Goal: Information Seeking & Learning: Understand process/instructions

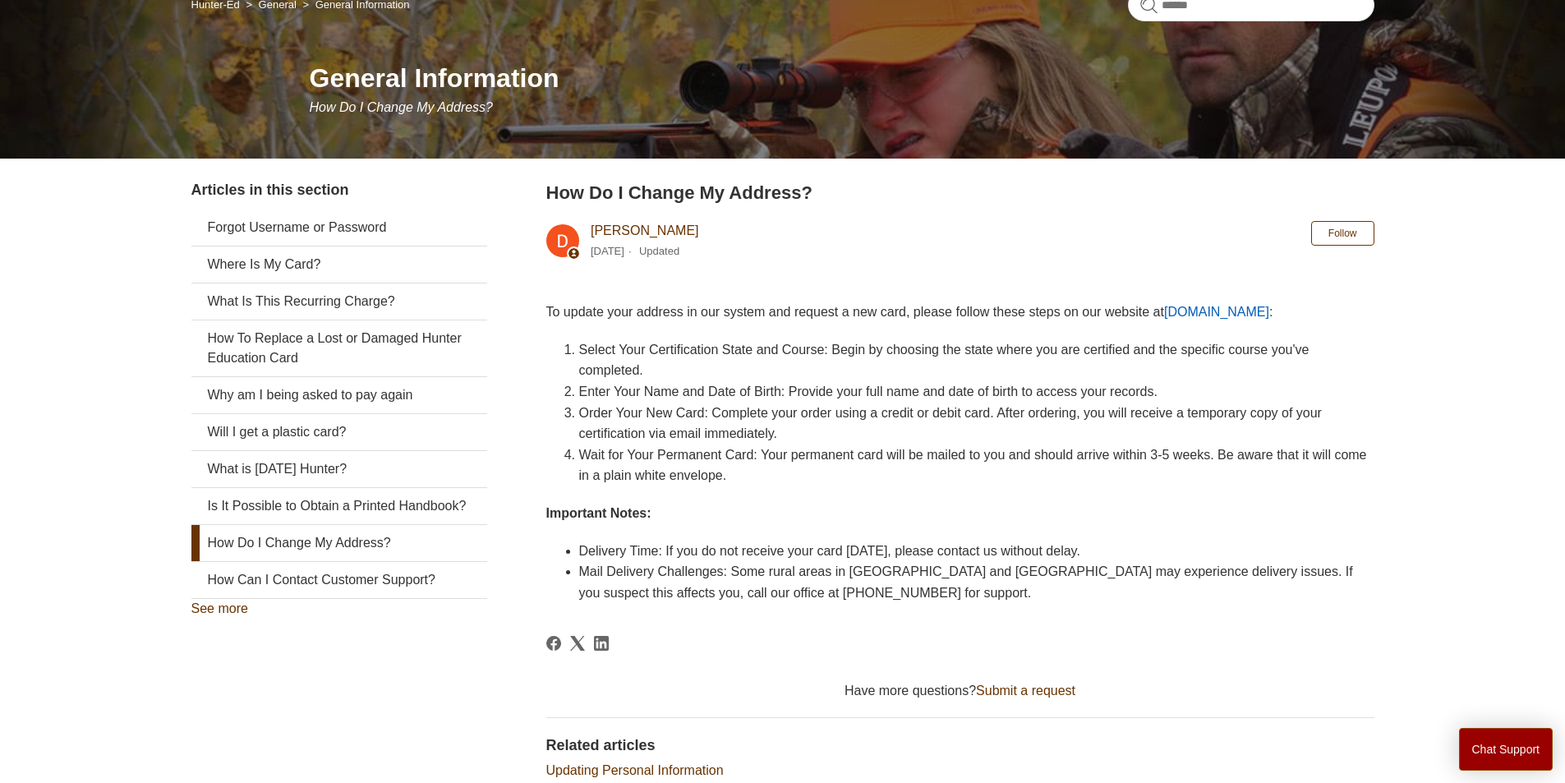
scroll to position [182, 0]
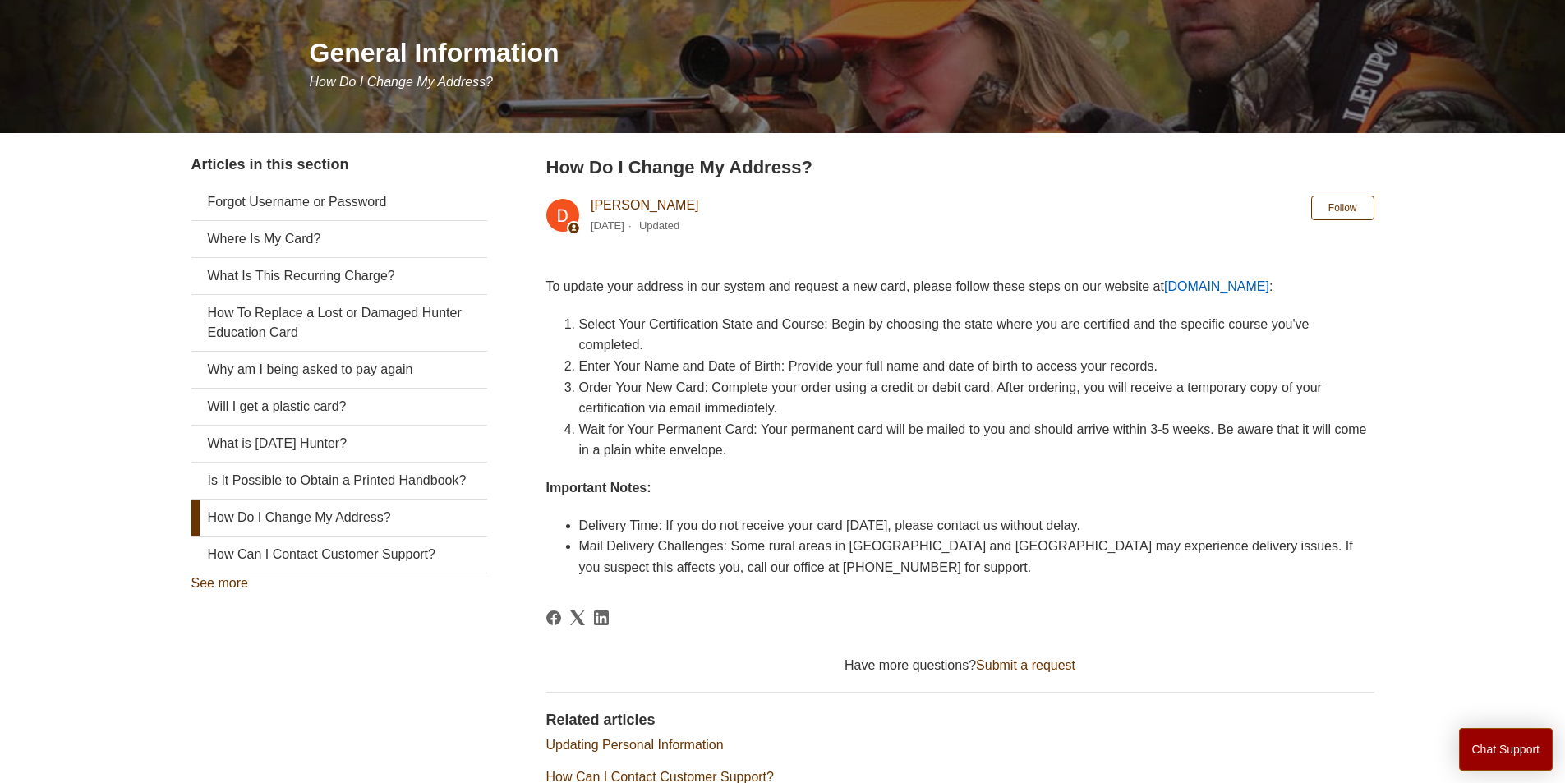
click at [295, 534] on link "How Do I Change My Address?" at bounding box center [339, 518] width 296 height 36
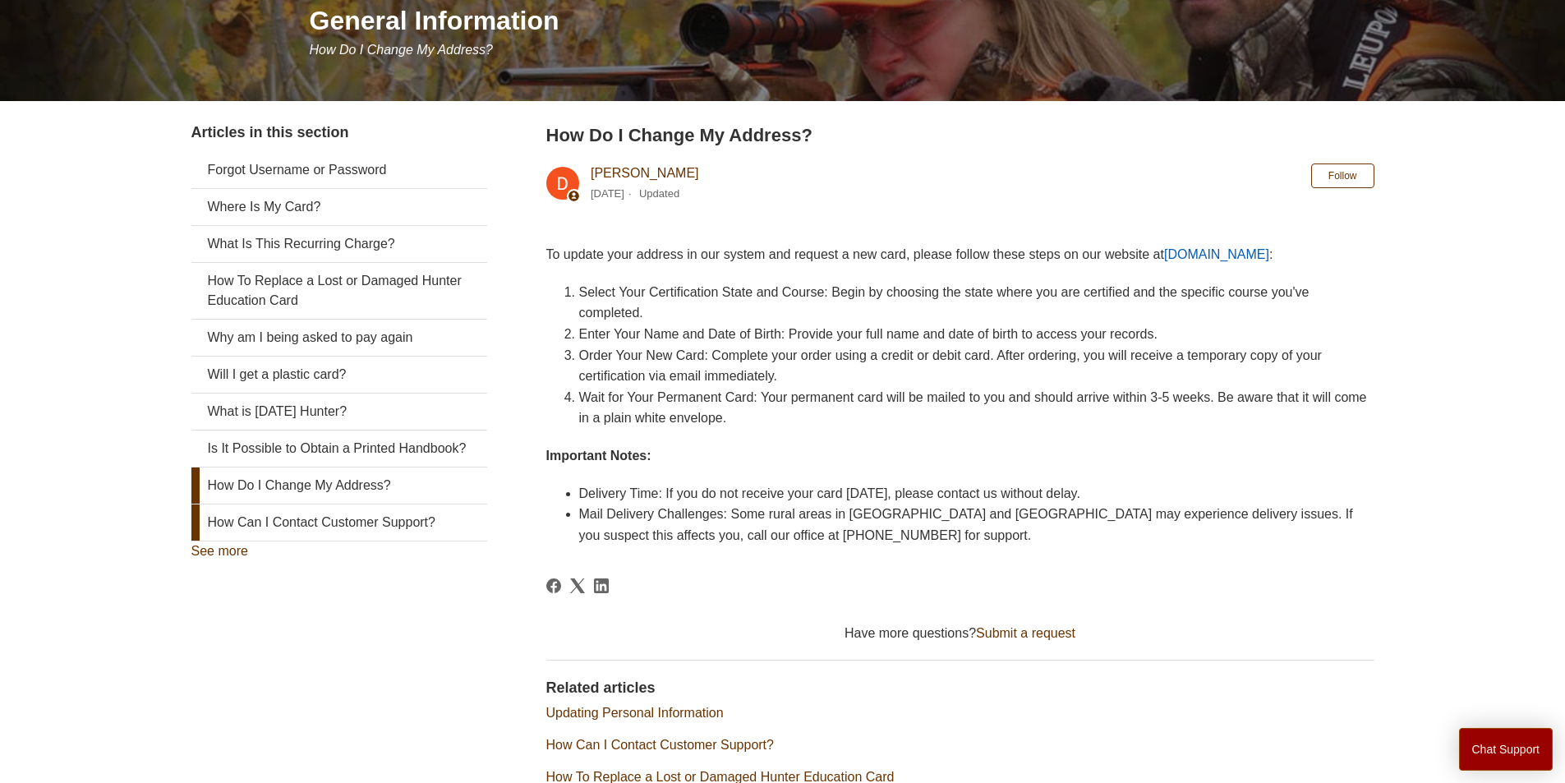
scroll to position [247, 0]
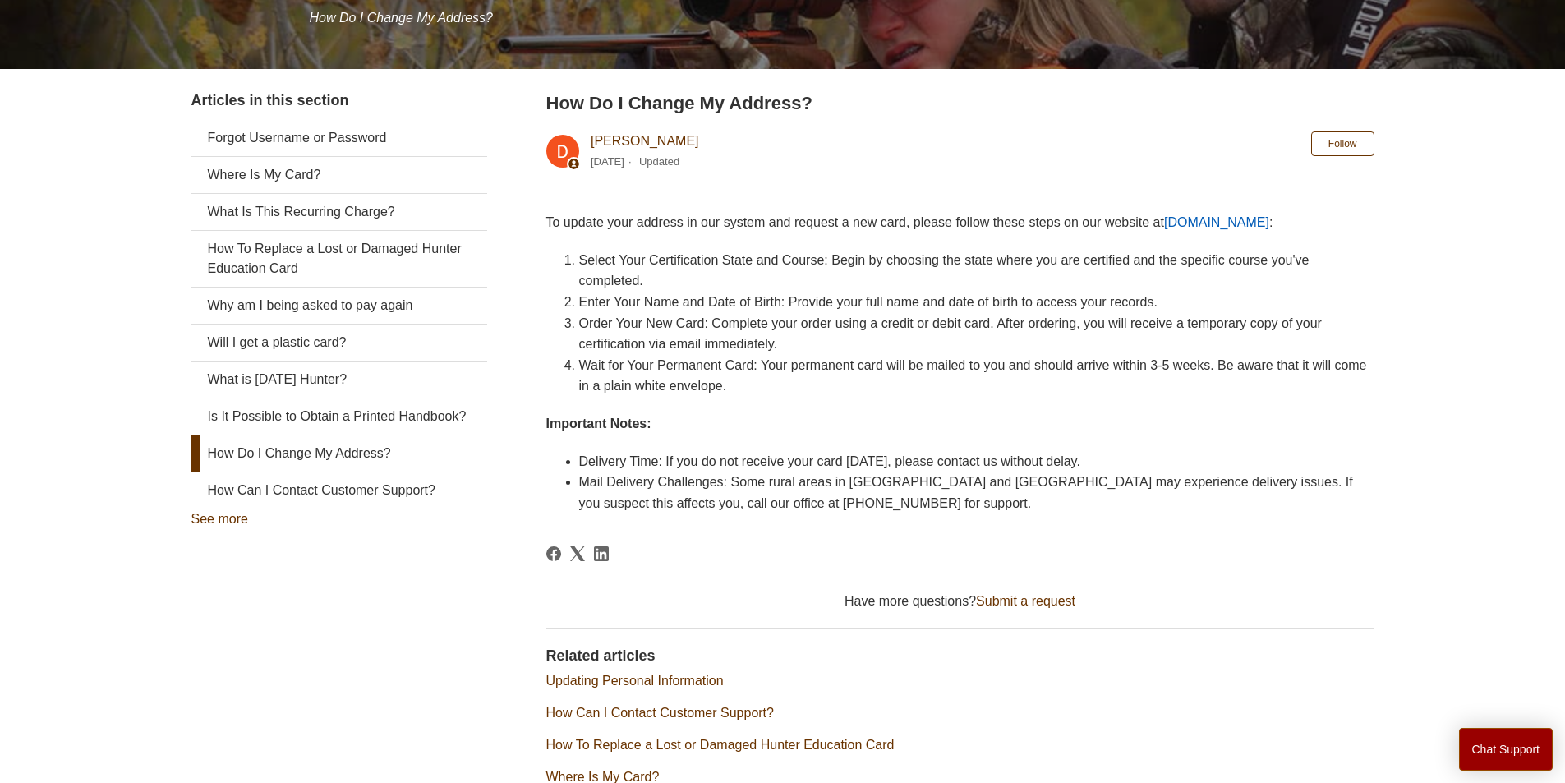
click at [327, 472] on link "How Do I Change My Address?" at bounding box center [339, 454] width 296 height 36
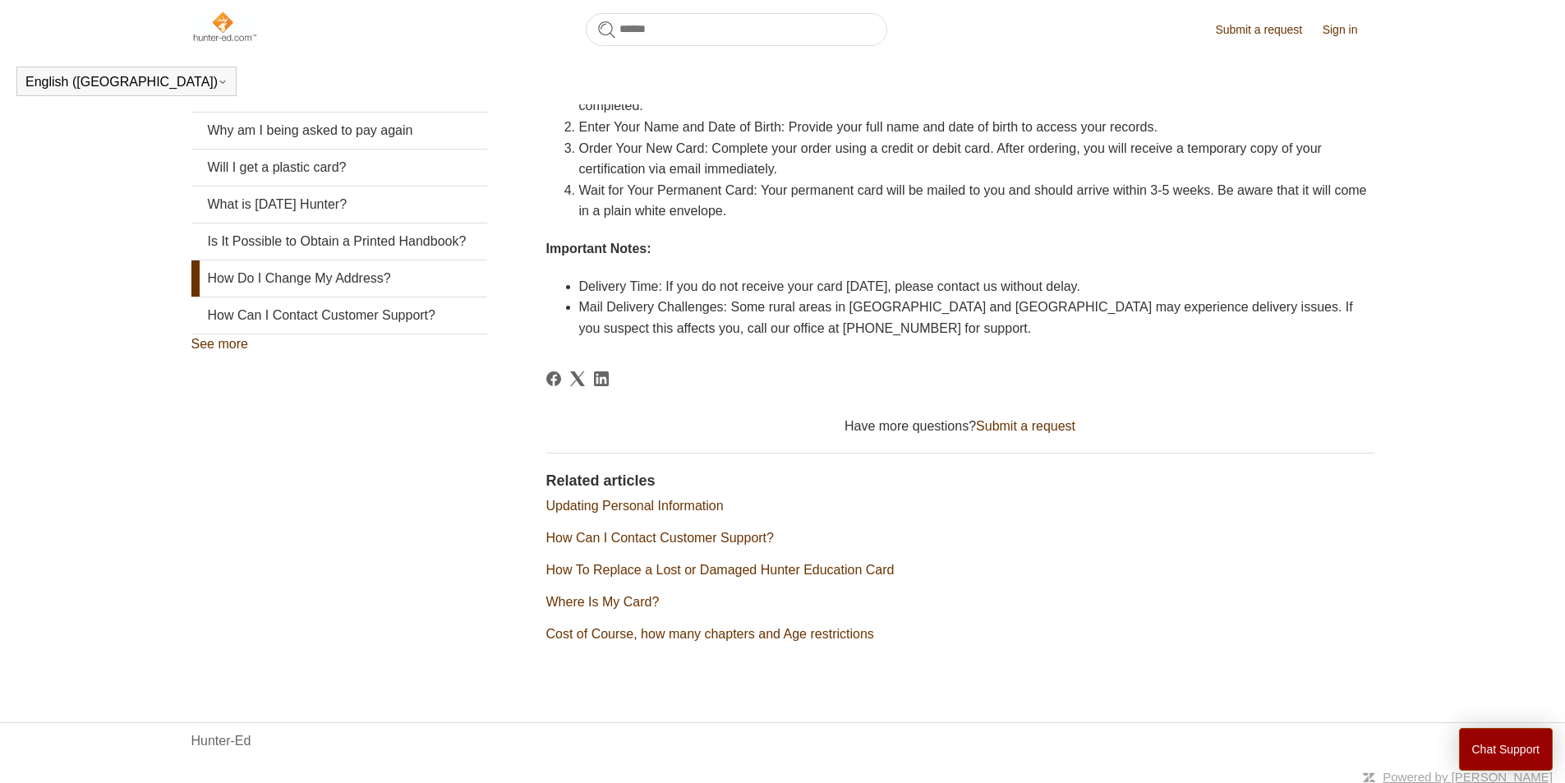
scroll to position [383, 0]
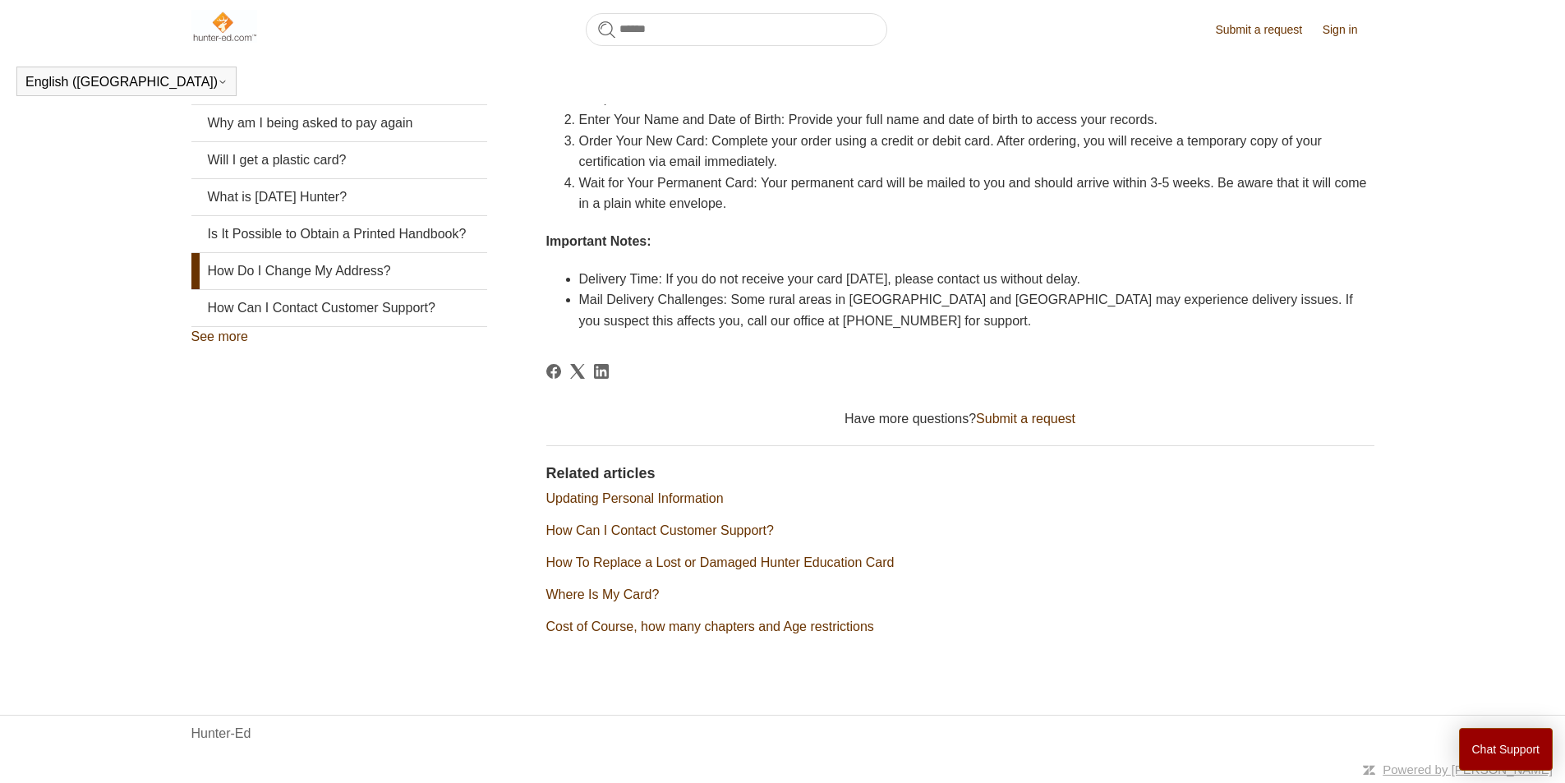
click at [617, 500] on link "Updating Personal Information" at bounding box center [634, 498] width 177 height 14
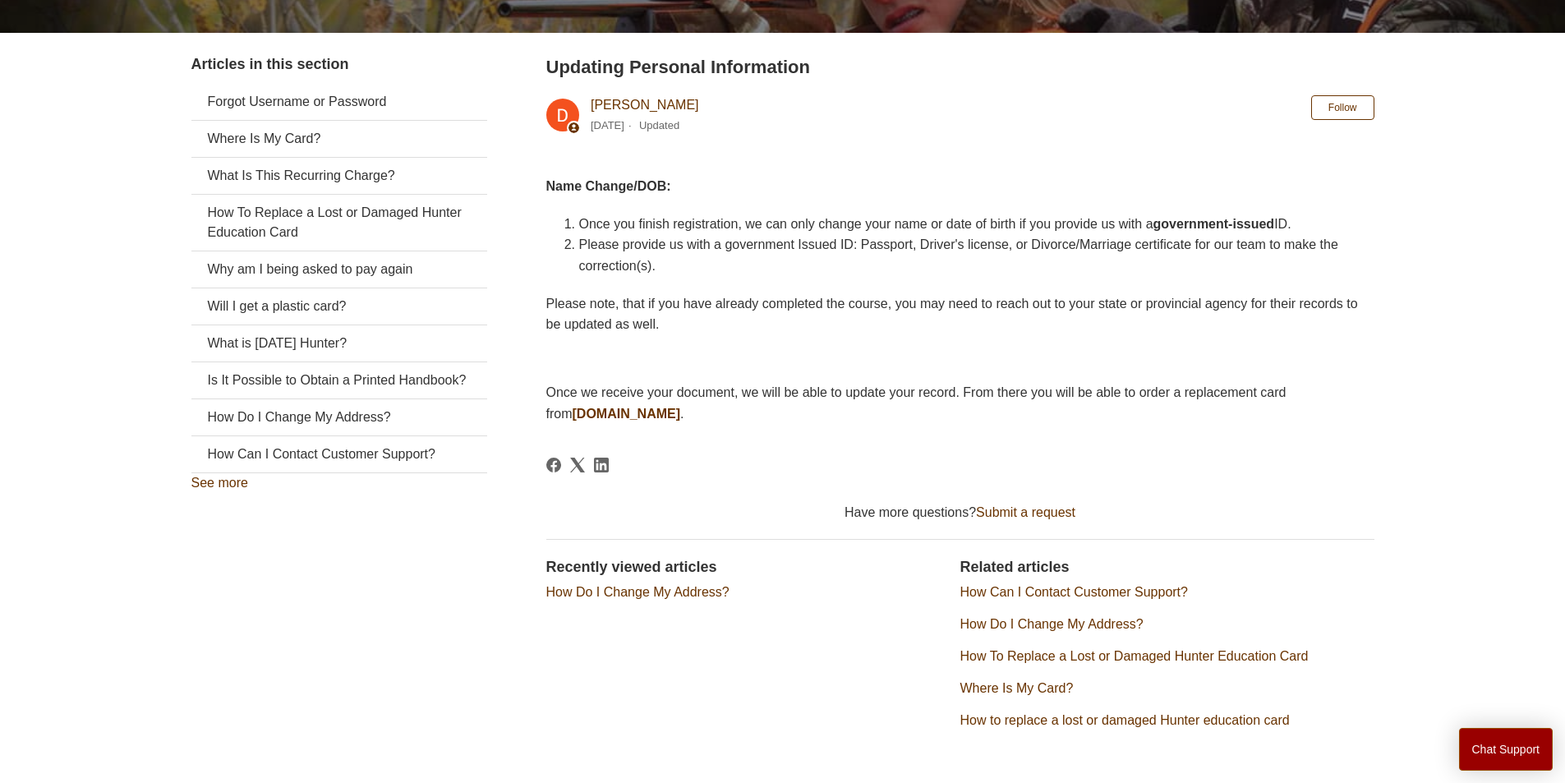
click at [1013, 617] on link "How Do I Change My Address?" at bounding box center [1052, 624] width 183 height 14
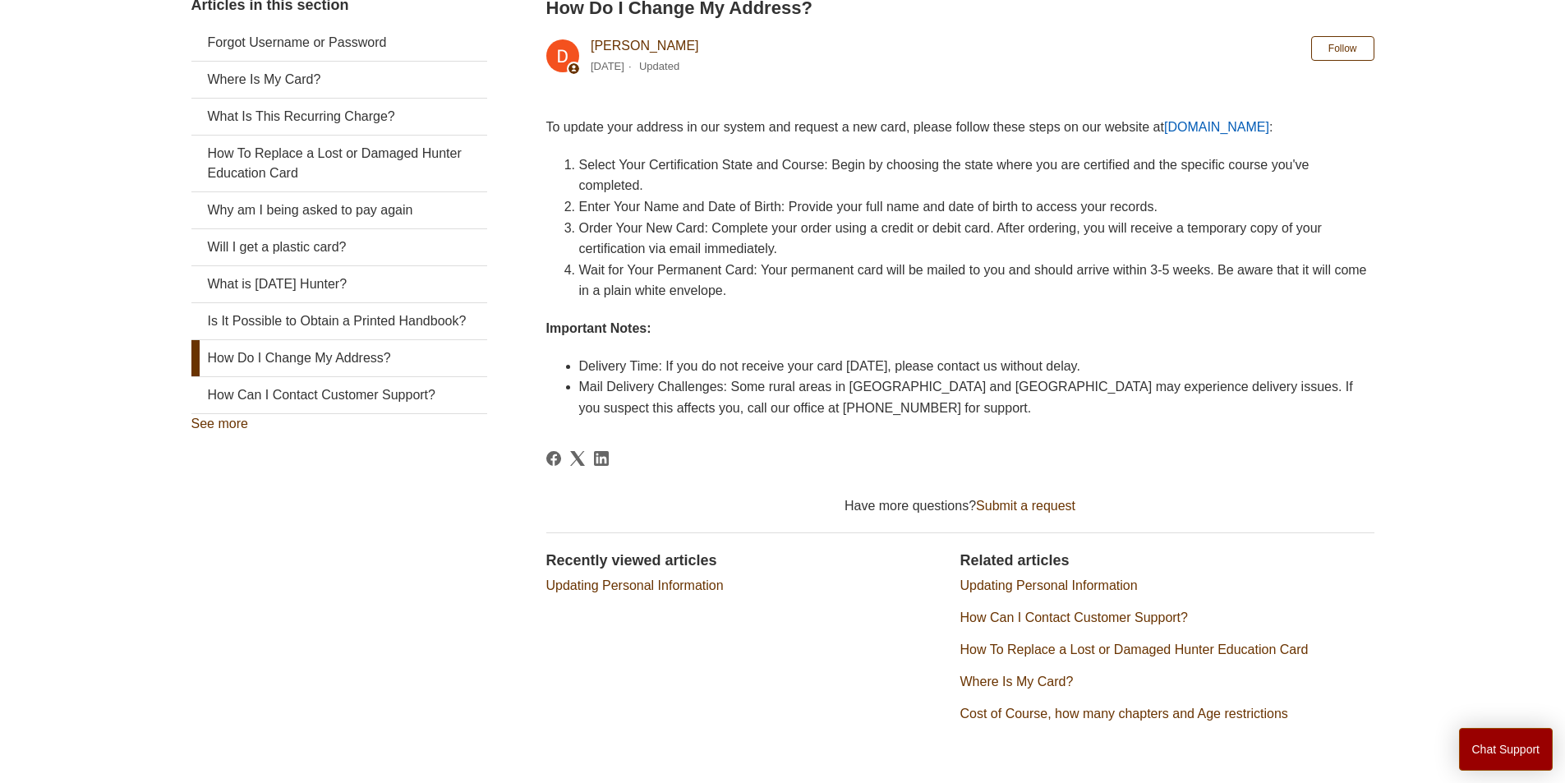
scroll to position [383, 0]
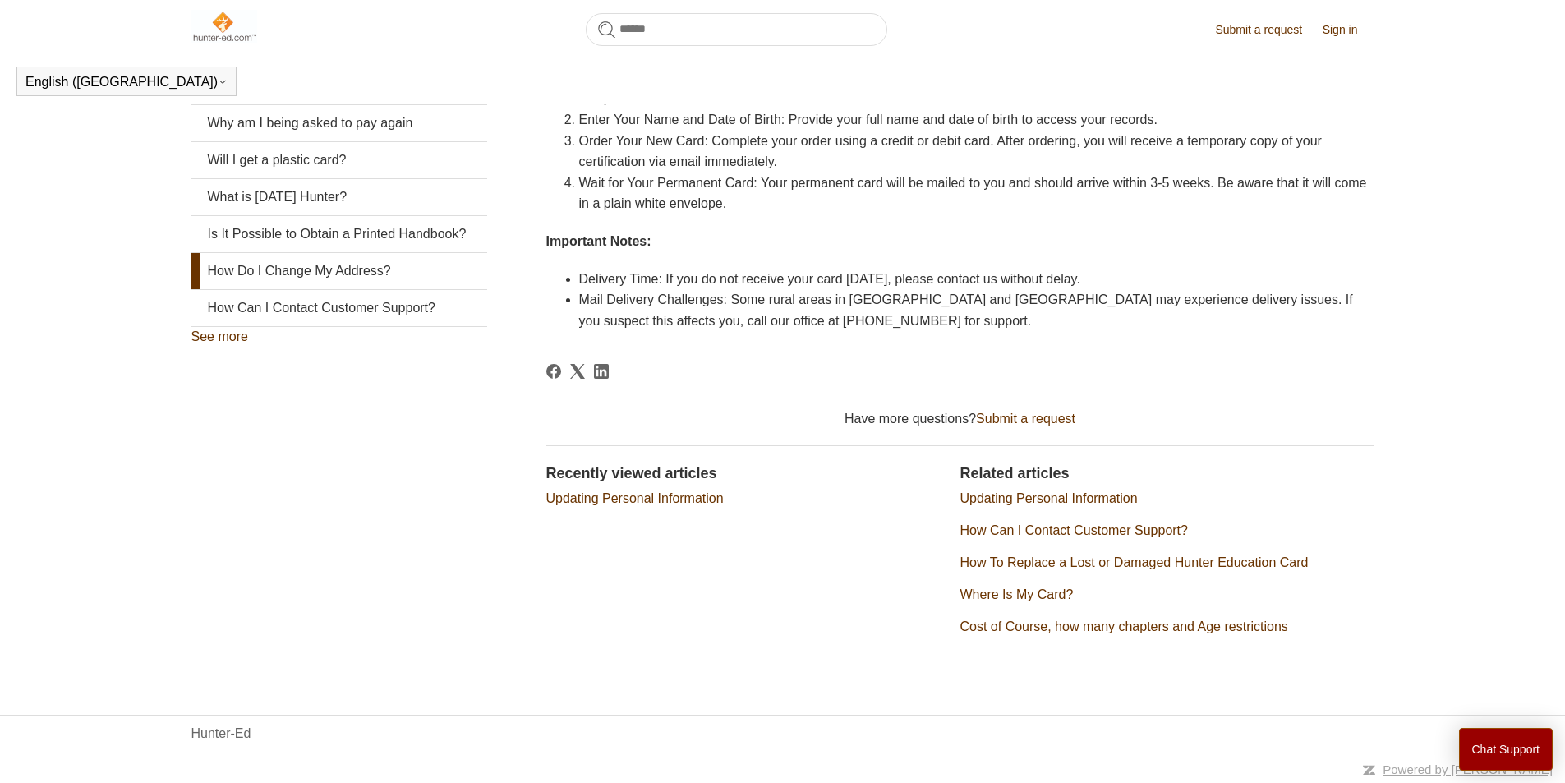
click at [672, 499] on link "Updating Personal Information" at bounding box center [634, 498] width 177 height 14
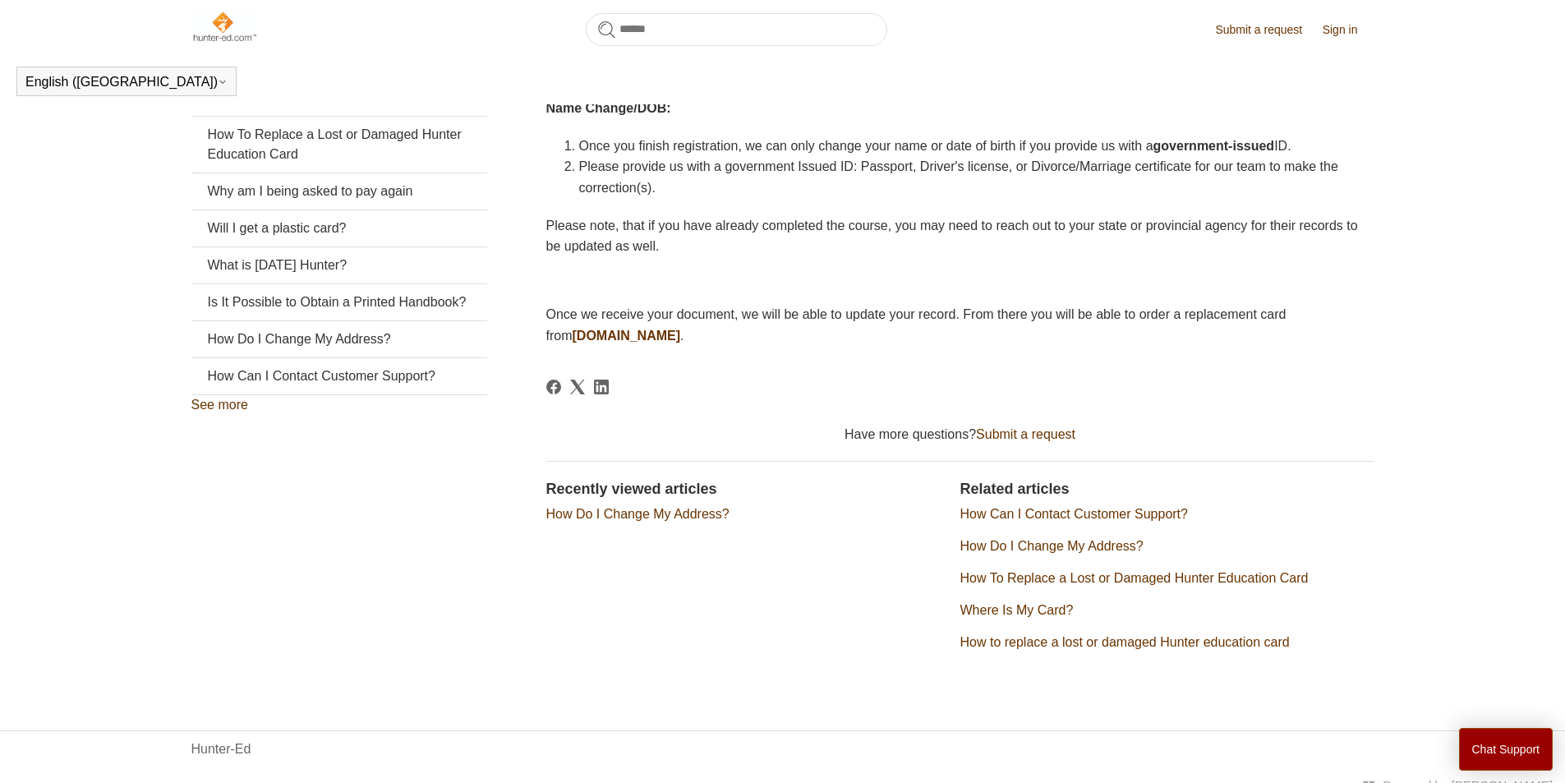
scroll to position [330, 0]
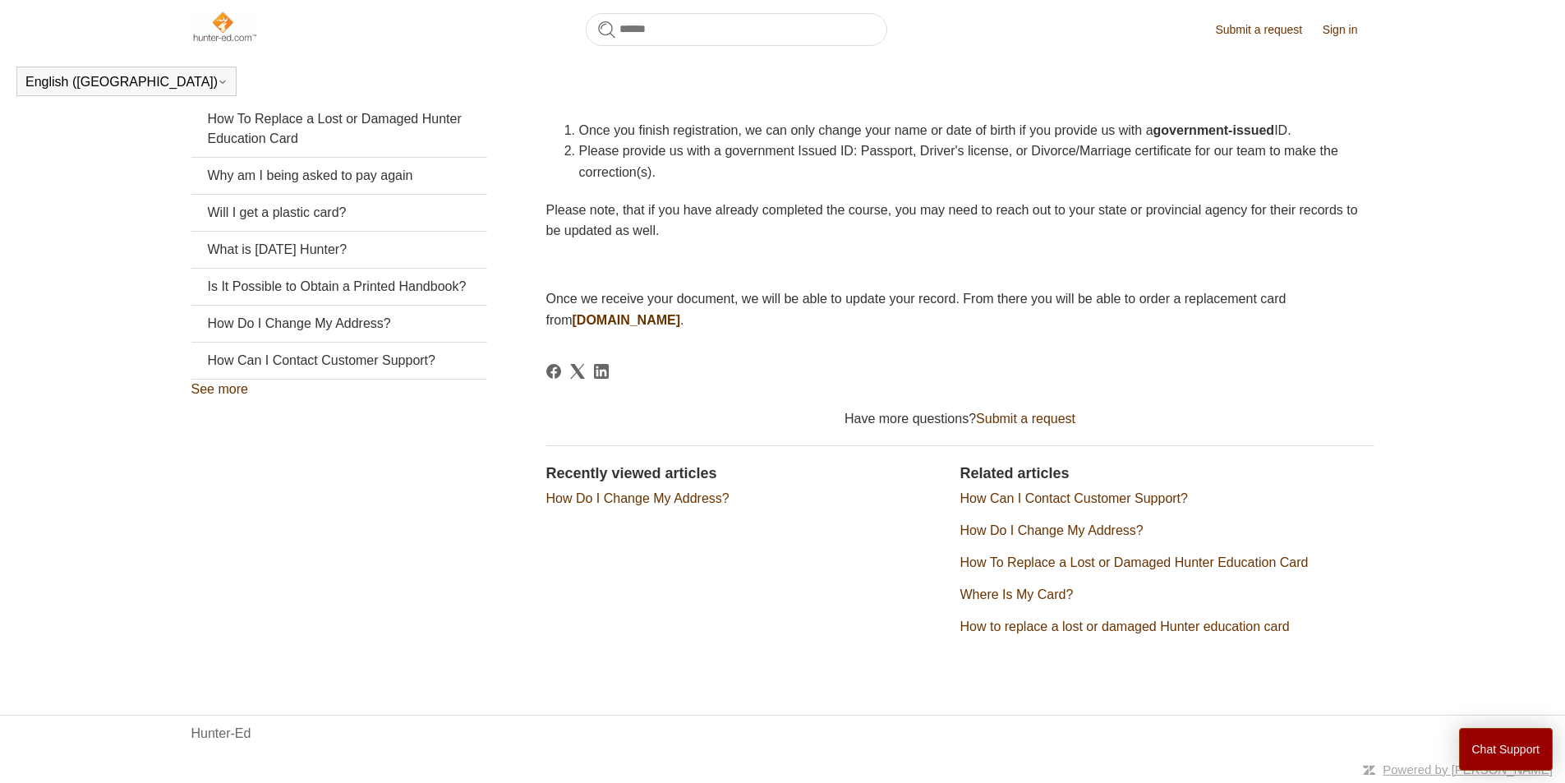
click at [587, 495] on link "How Do I Change My Address?" at bounding box center [637, 498] width 183 height 14
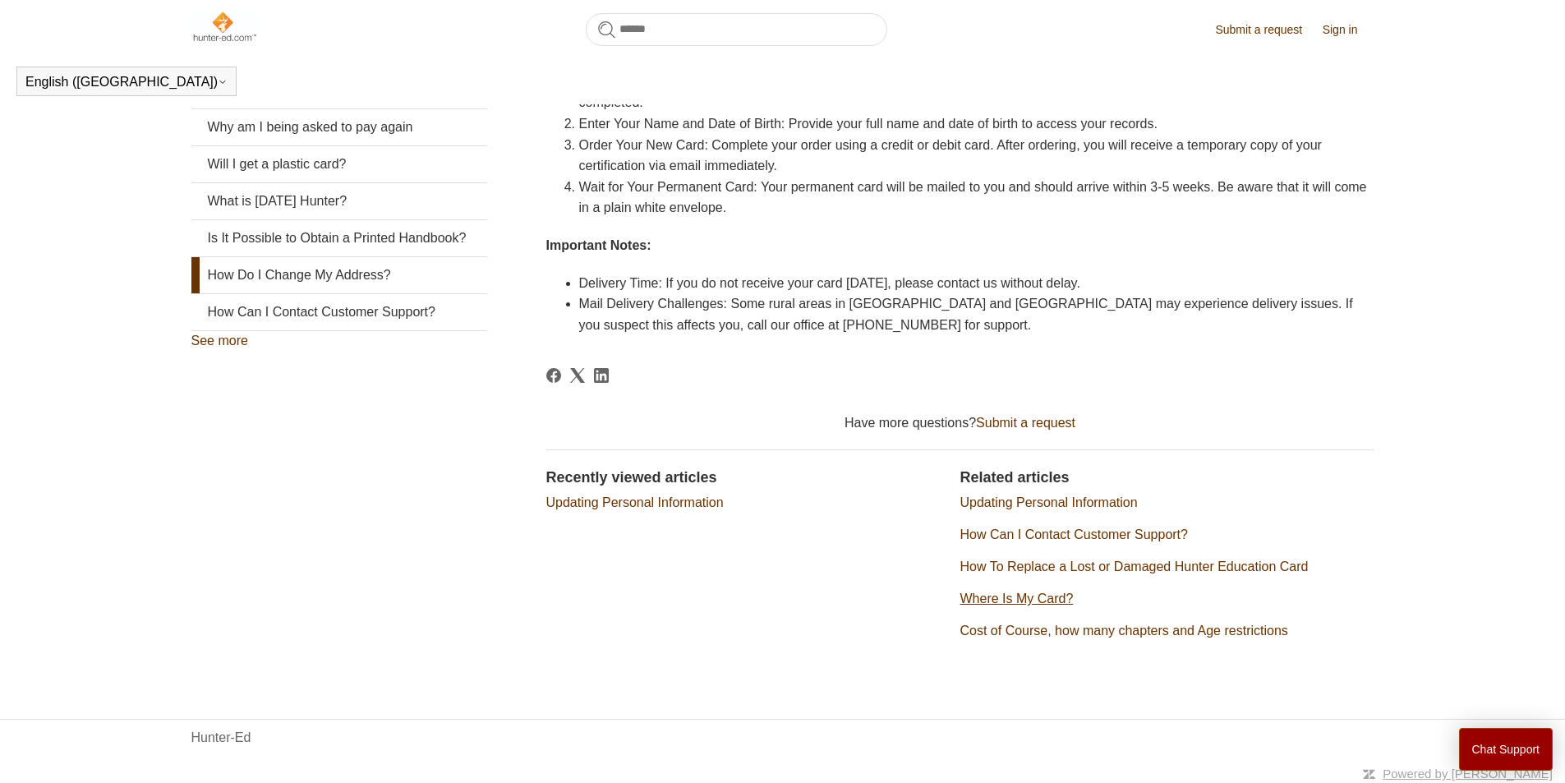
scroll to position [383, 0]
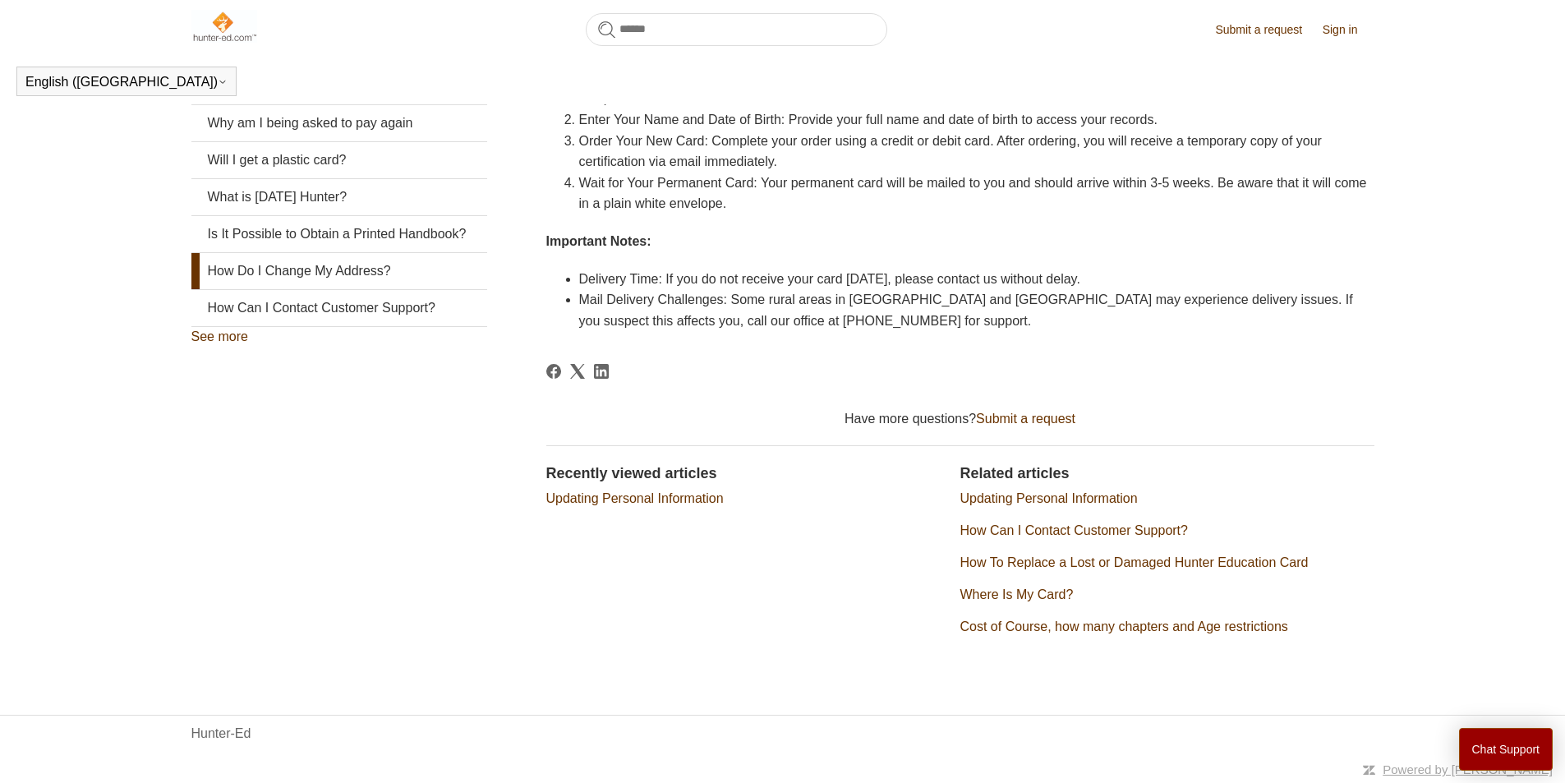
click at [1029, 501] on link "Updating Personal Information" at bounding box center [1049, 498] width 177 height 14
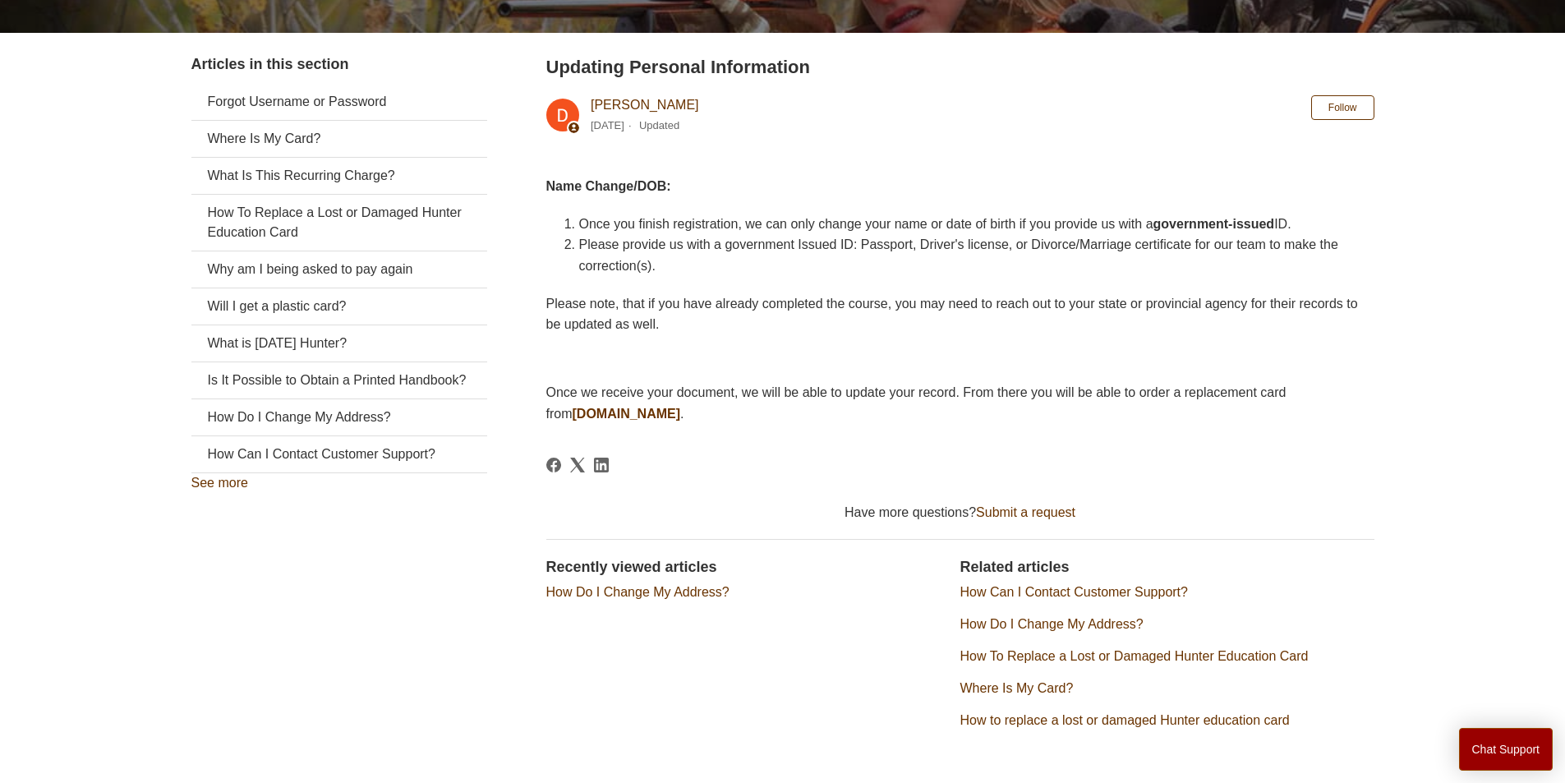
scroll to position [330, 0]
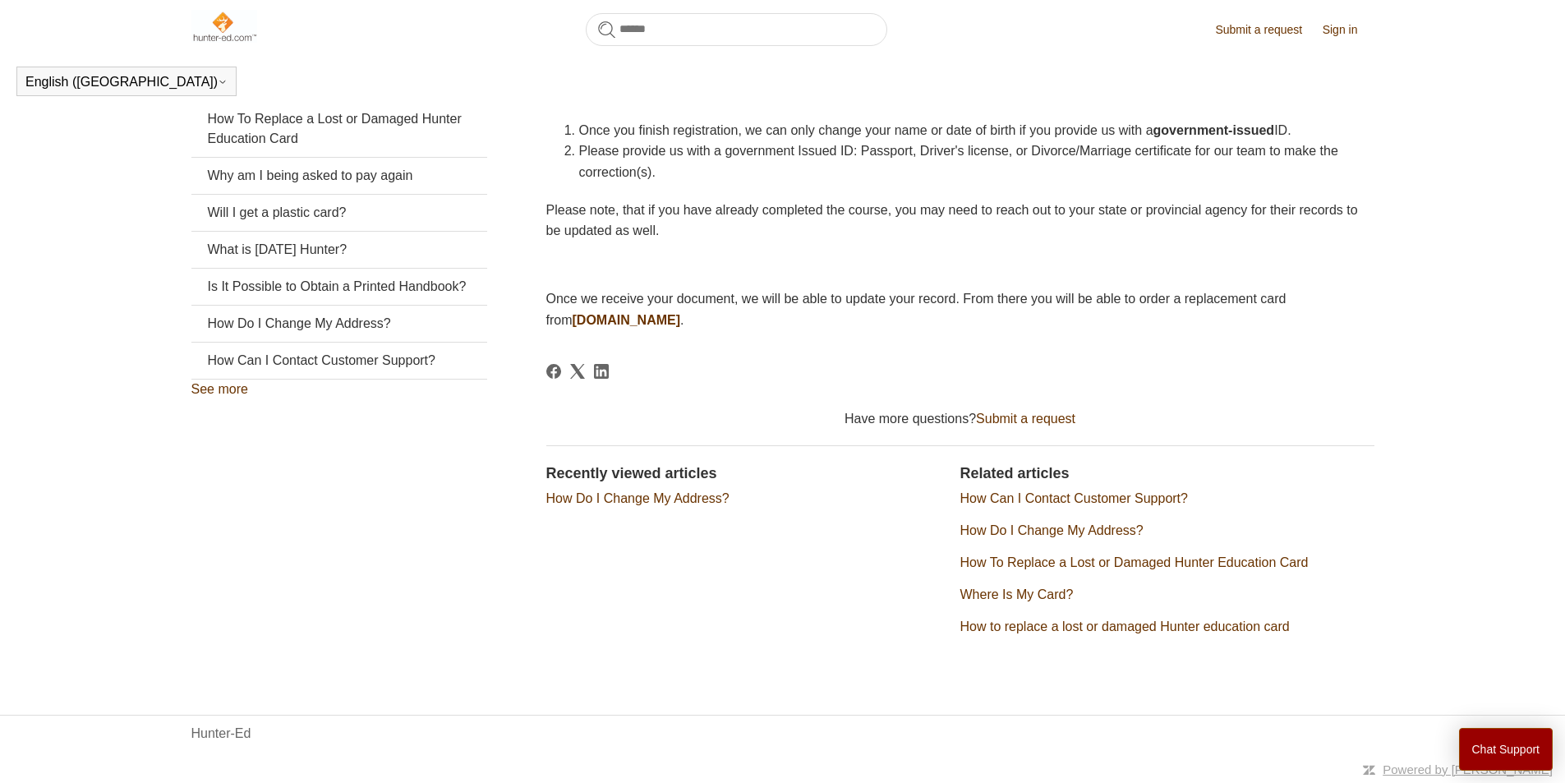
click at [566, 496] on link "How Do I Change My Address?" at bounding box center [637, 498] width 183 height 14
click at [300, 342] on link "How Do I Change My Address?" at bounding box center [339, 324] width 296 height 36
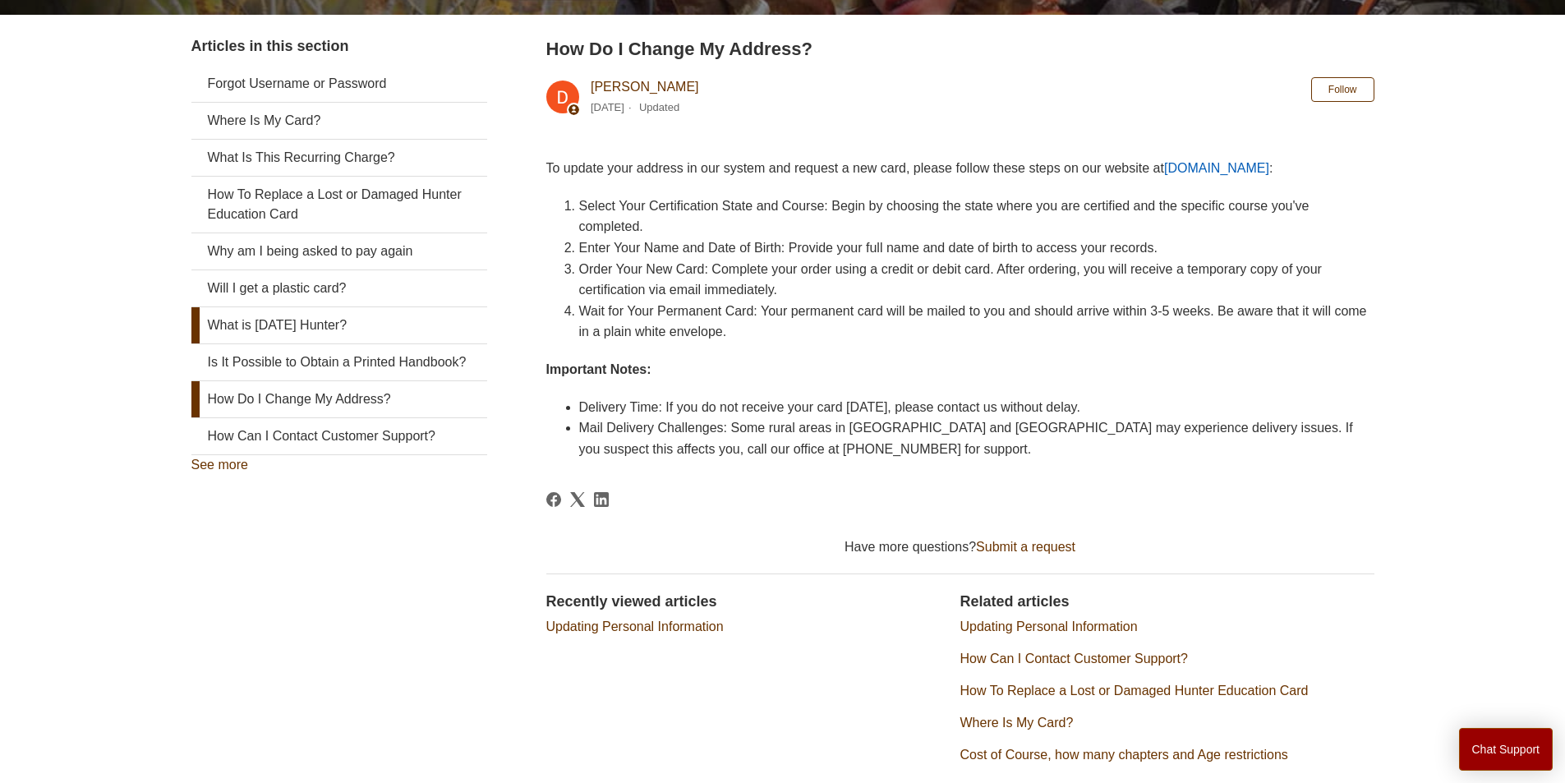
scroll to position [265, 0]
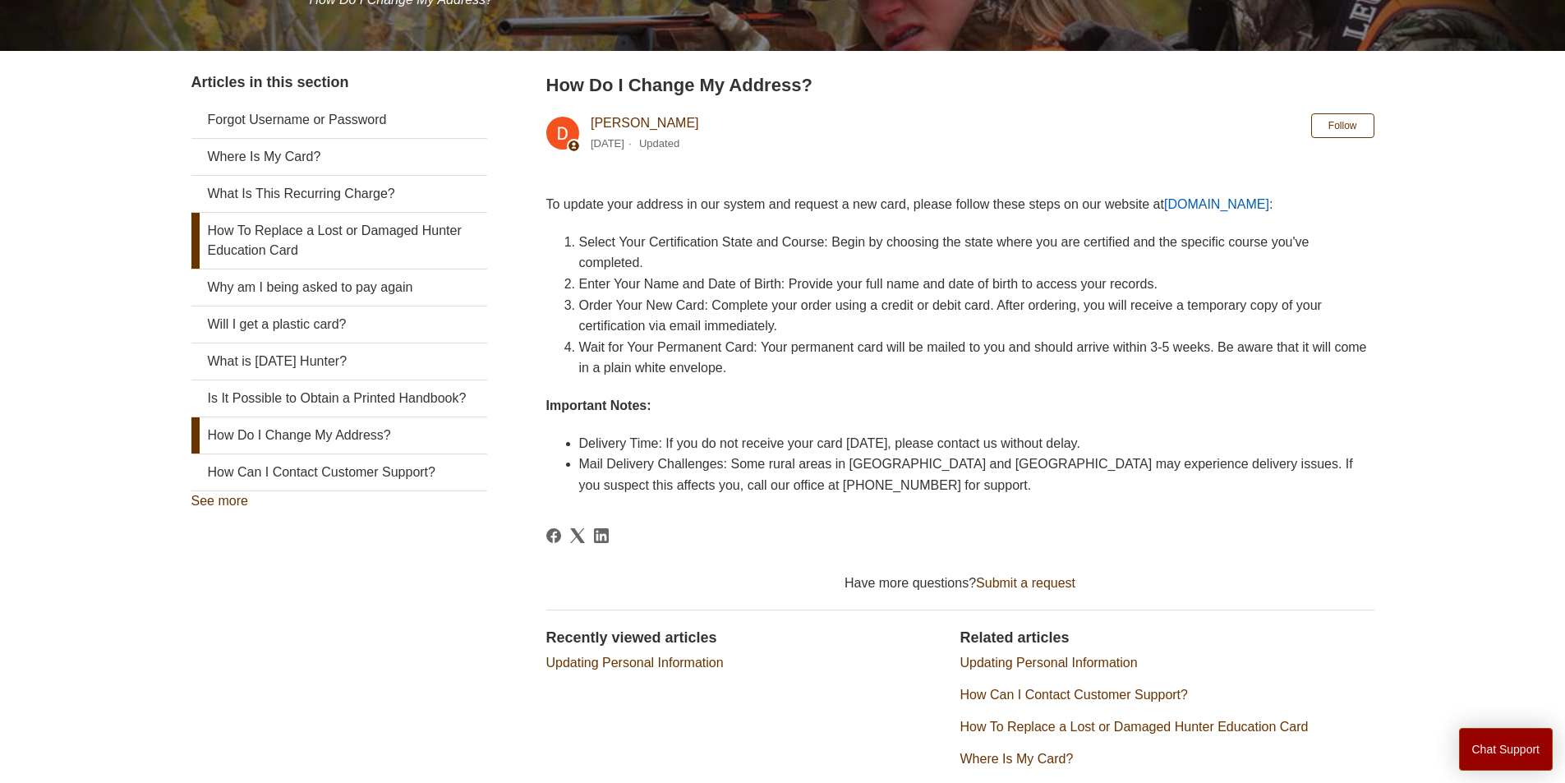
click at [291, 245] on link "How To Replace a Lost or Damaged Hunter Education Card" at bounding box center [339, 241] width 296 height 56
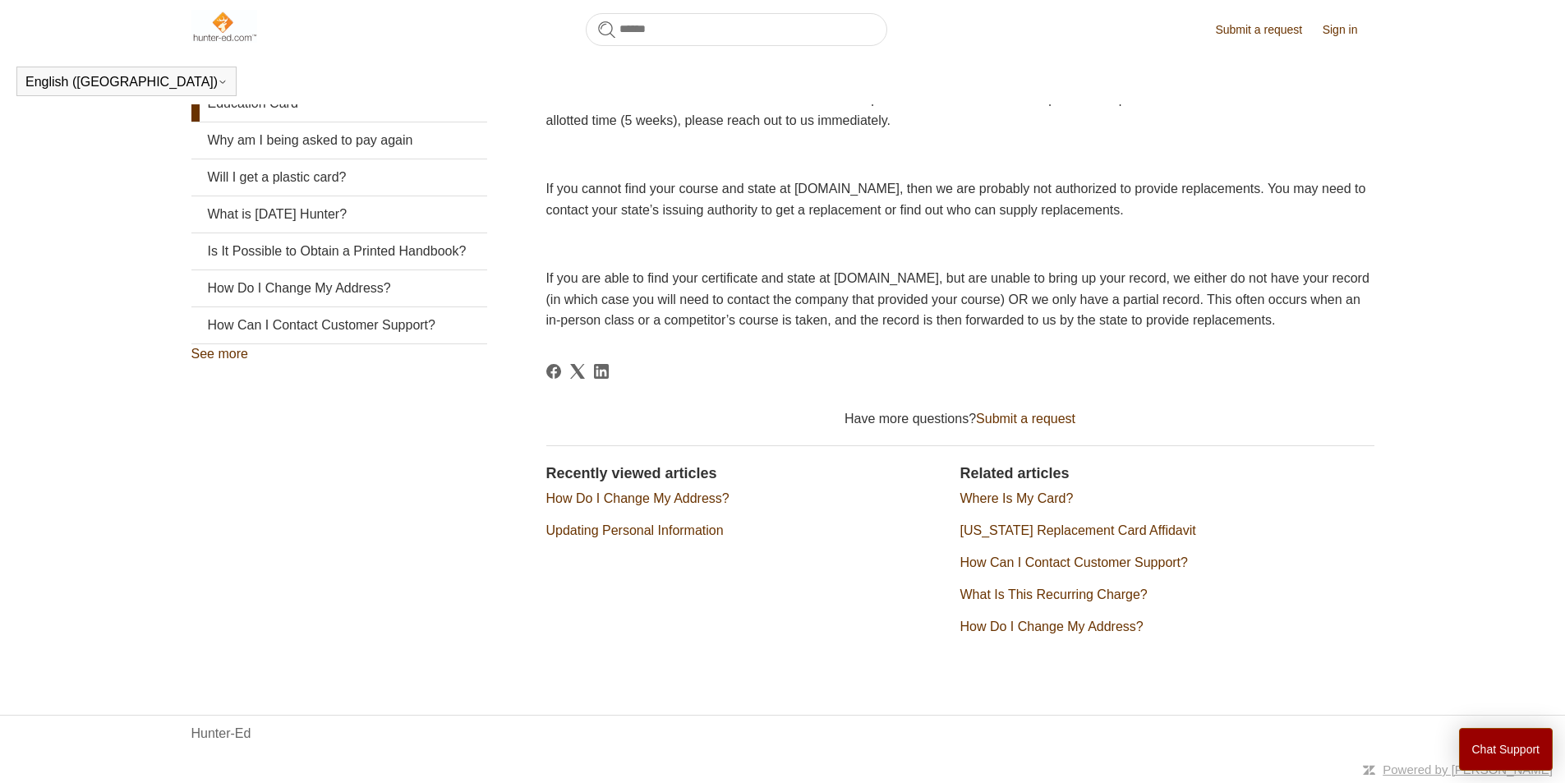
scroll to position [386, 0]
click at [1009, 628] on link "How Do I Change My Address?" at bounding box center [1052, 627] width 183 height 14
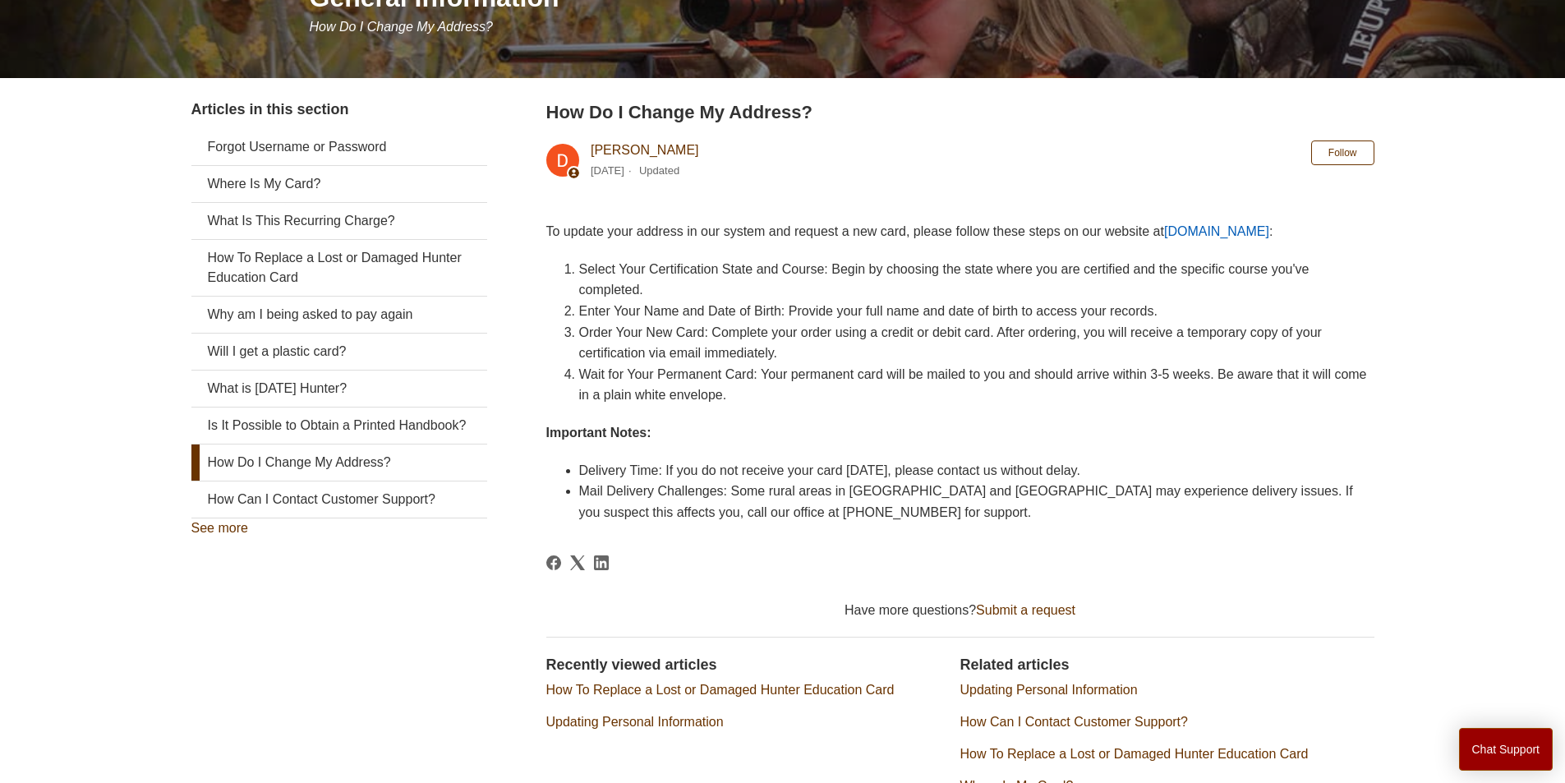
scroll to position [247, 0]
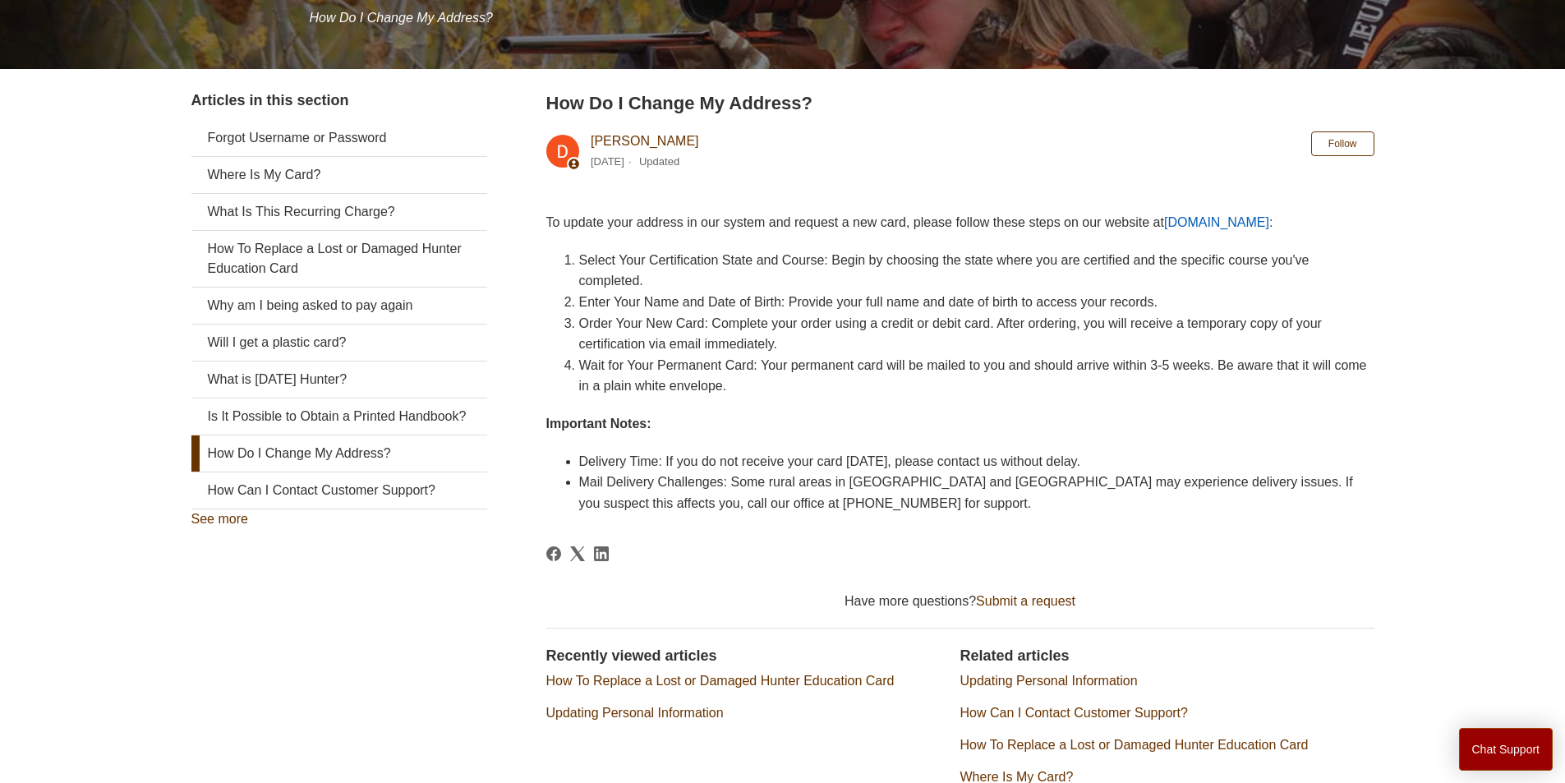
click at [1198, 222] on link "Ilostmycard.com" at bounding box center [1216, 222] width 105 height 14
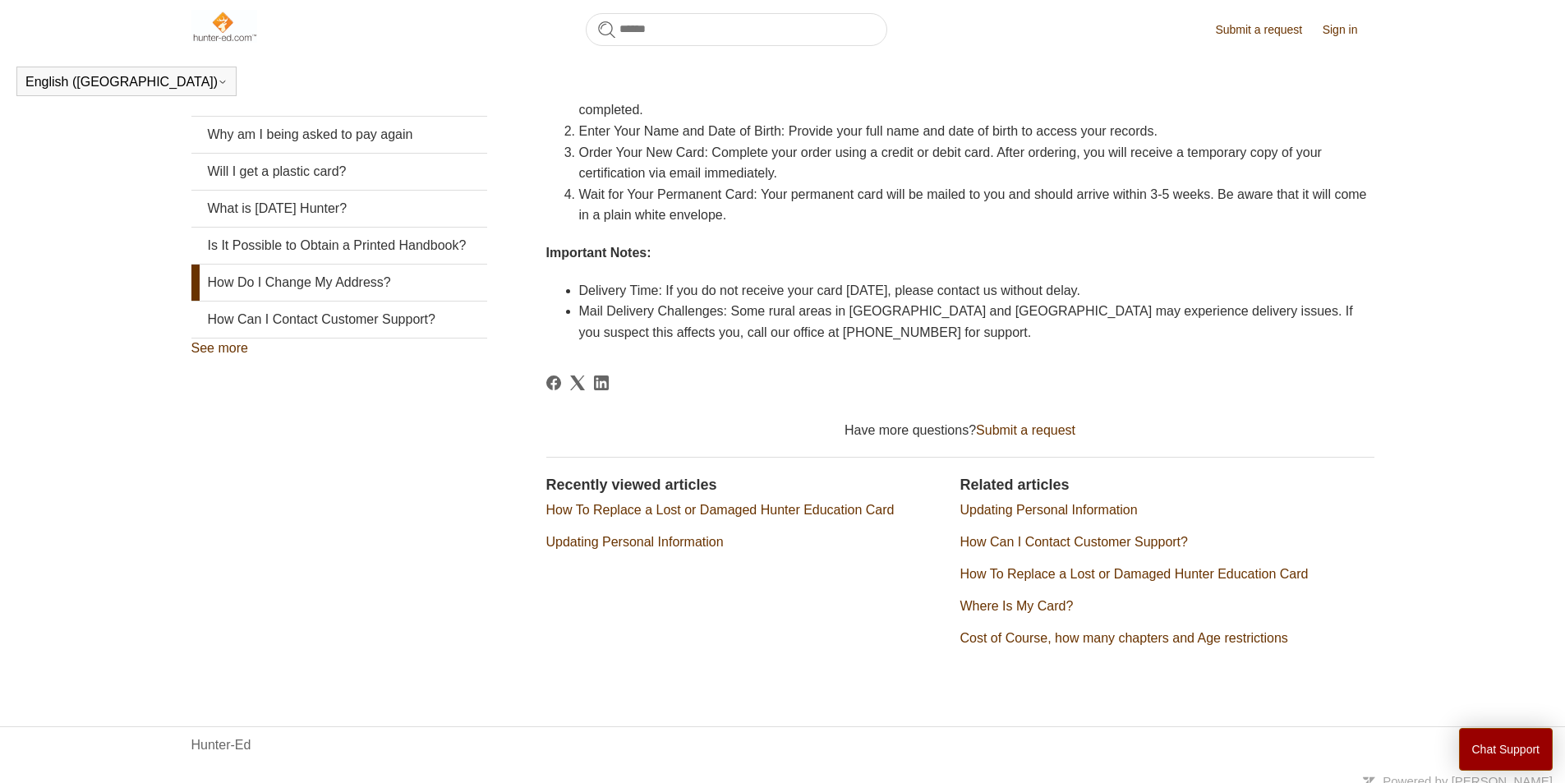
scroll to position [383, 0]
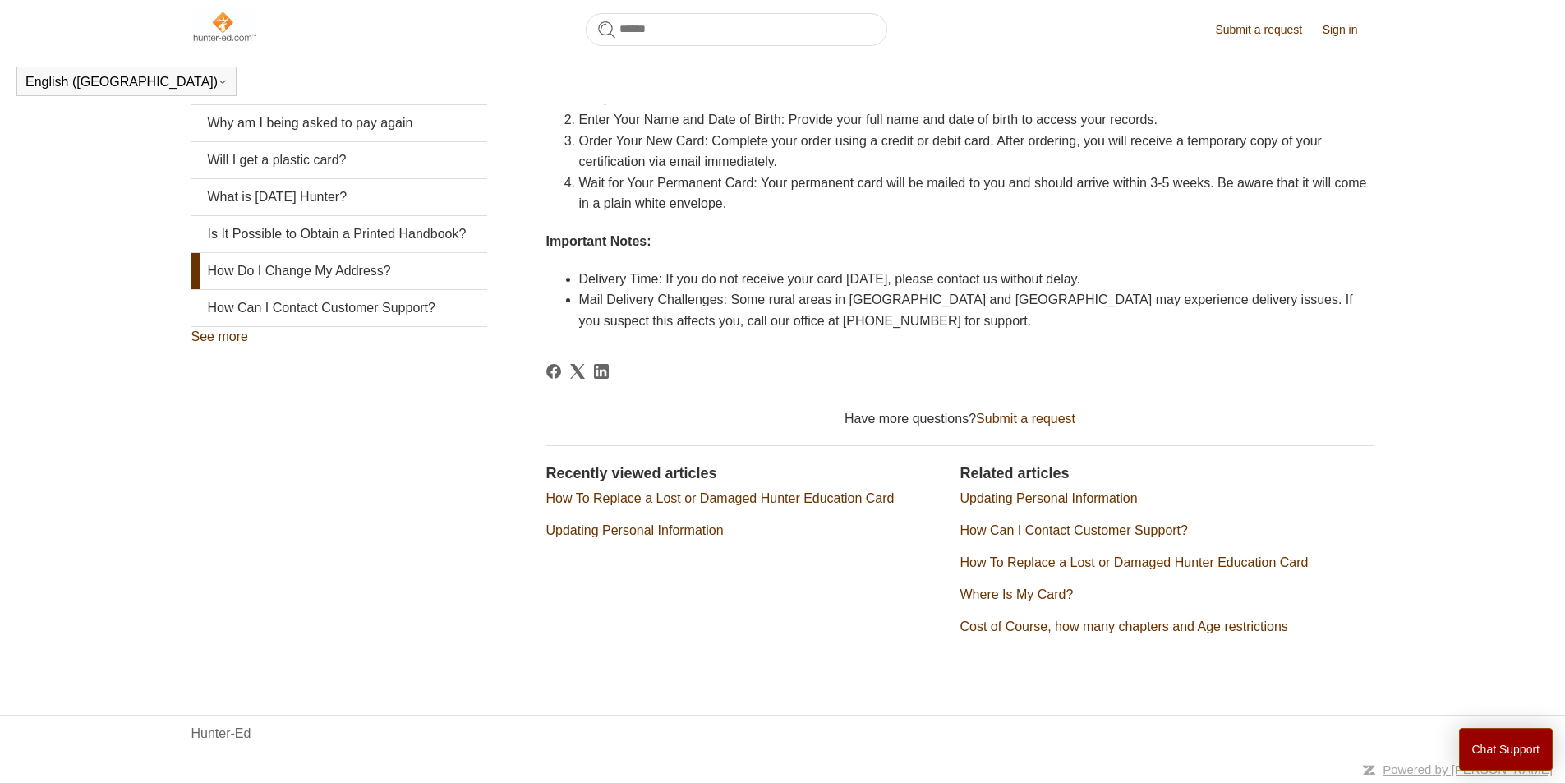
click at [226, 286] on link "How Do I Change My Address?" at bounding box center [339, 271] width 296 height 36
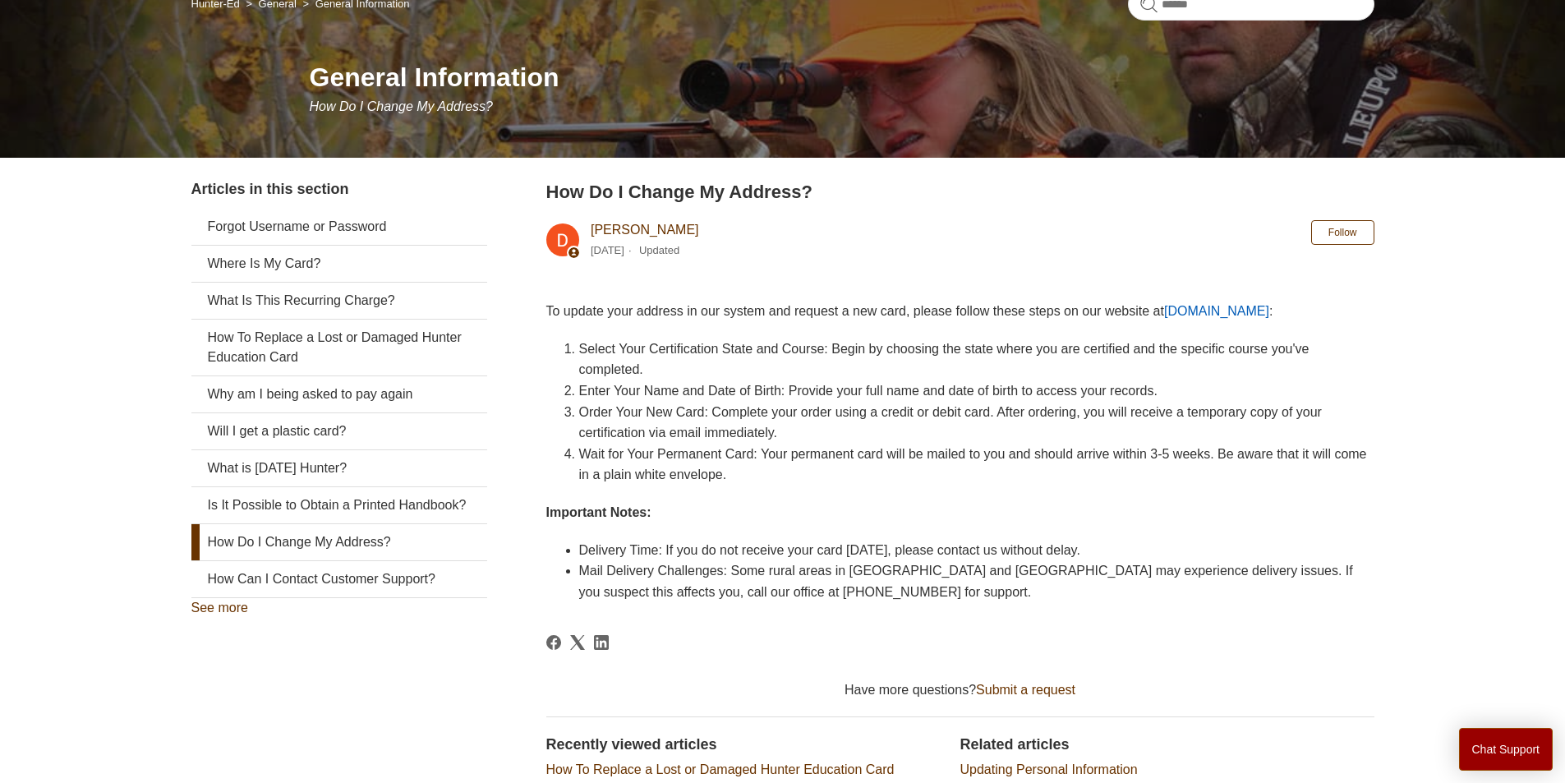
scroll to position [164, 0]
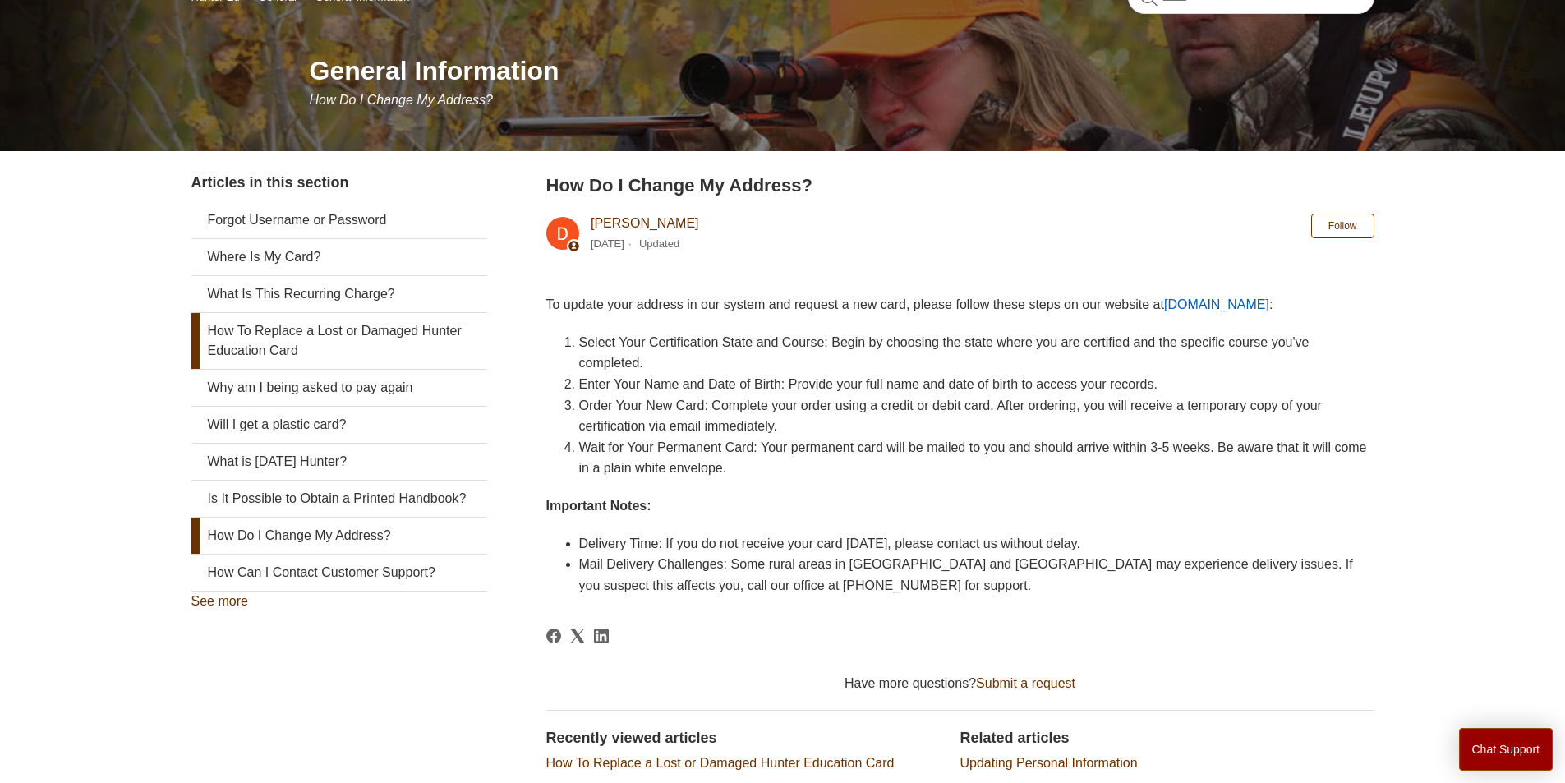
click at [330, 342] on link "How To Replace a Lost or Damaged Hunter Education Card" at bounding box center [339, 341] width 296 height 56
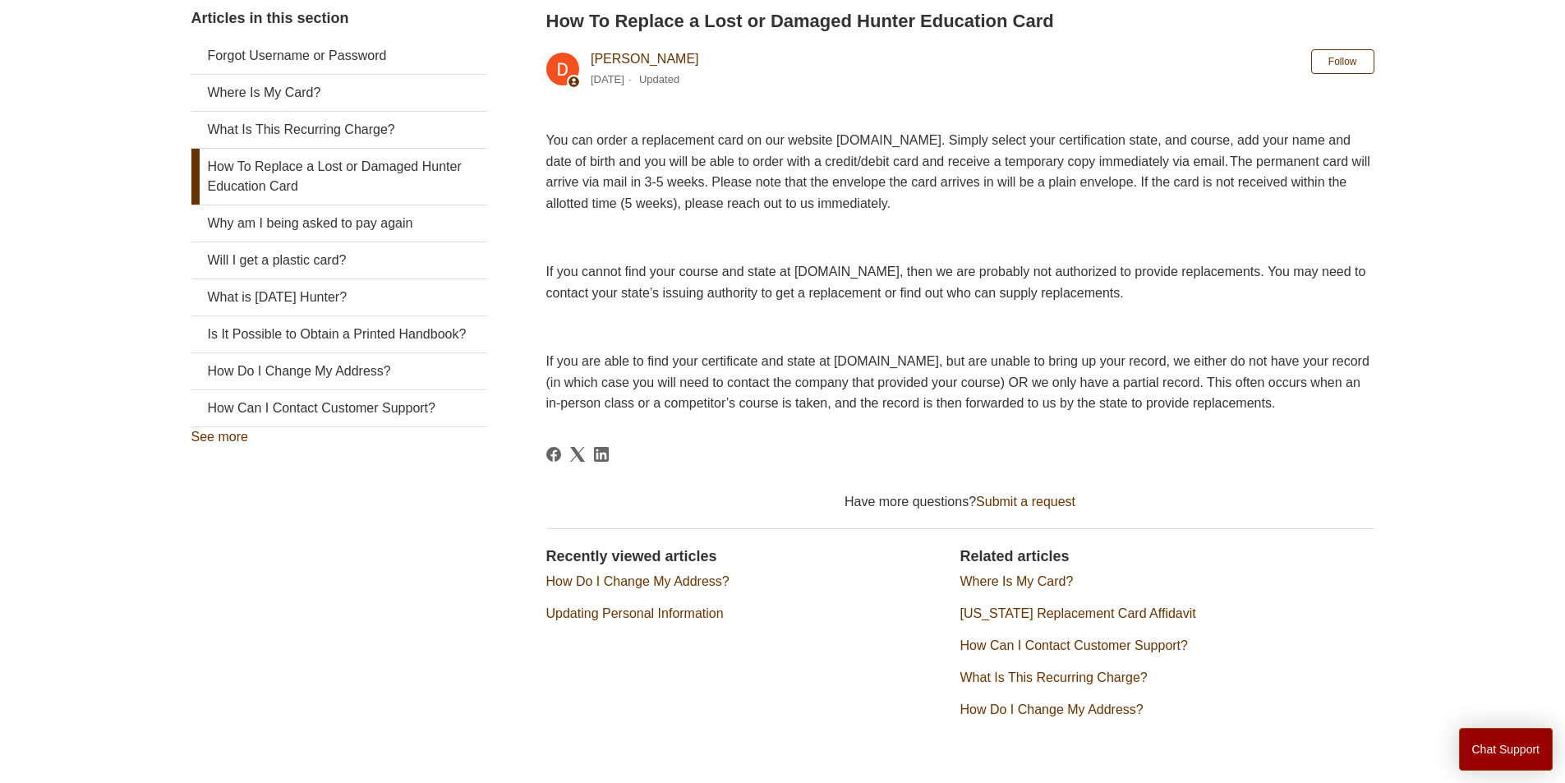
click at [1077, 717] on link "How Do I Change My Address?" at bounding box center [1052, 710] width 183 height 14
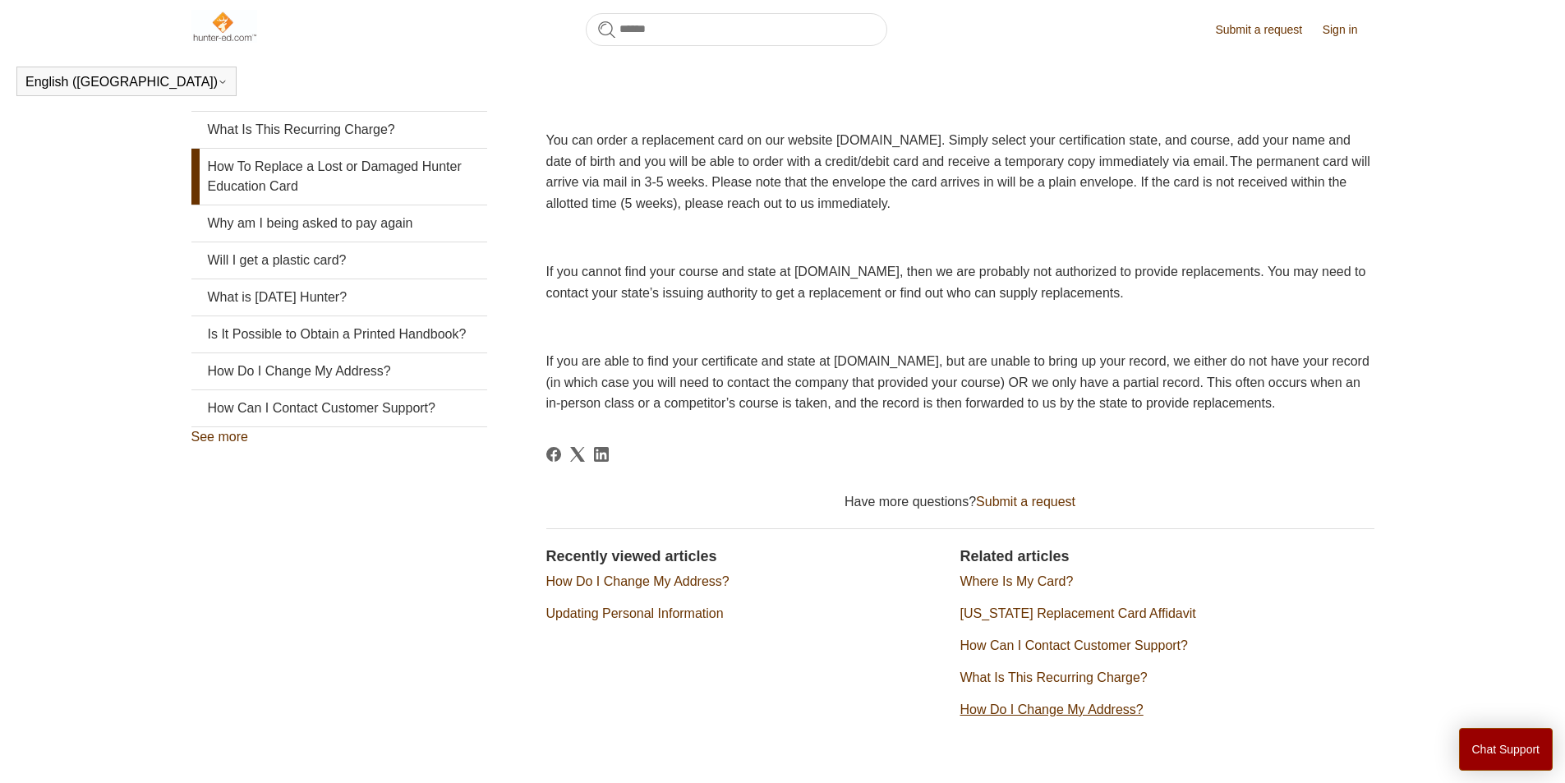
scroll to position [283, 0]
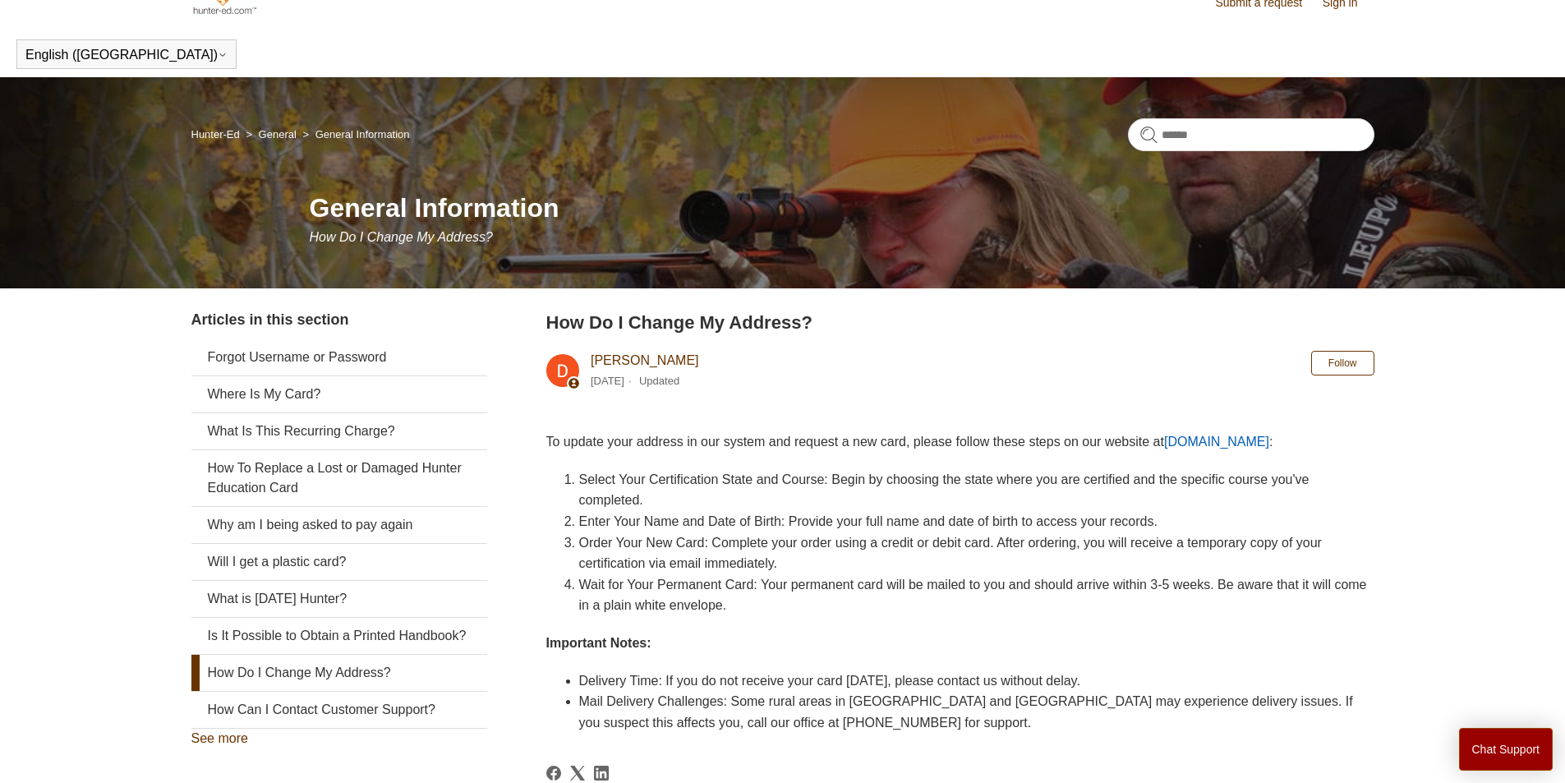
scroll to position [18, 0]
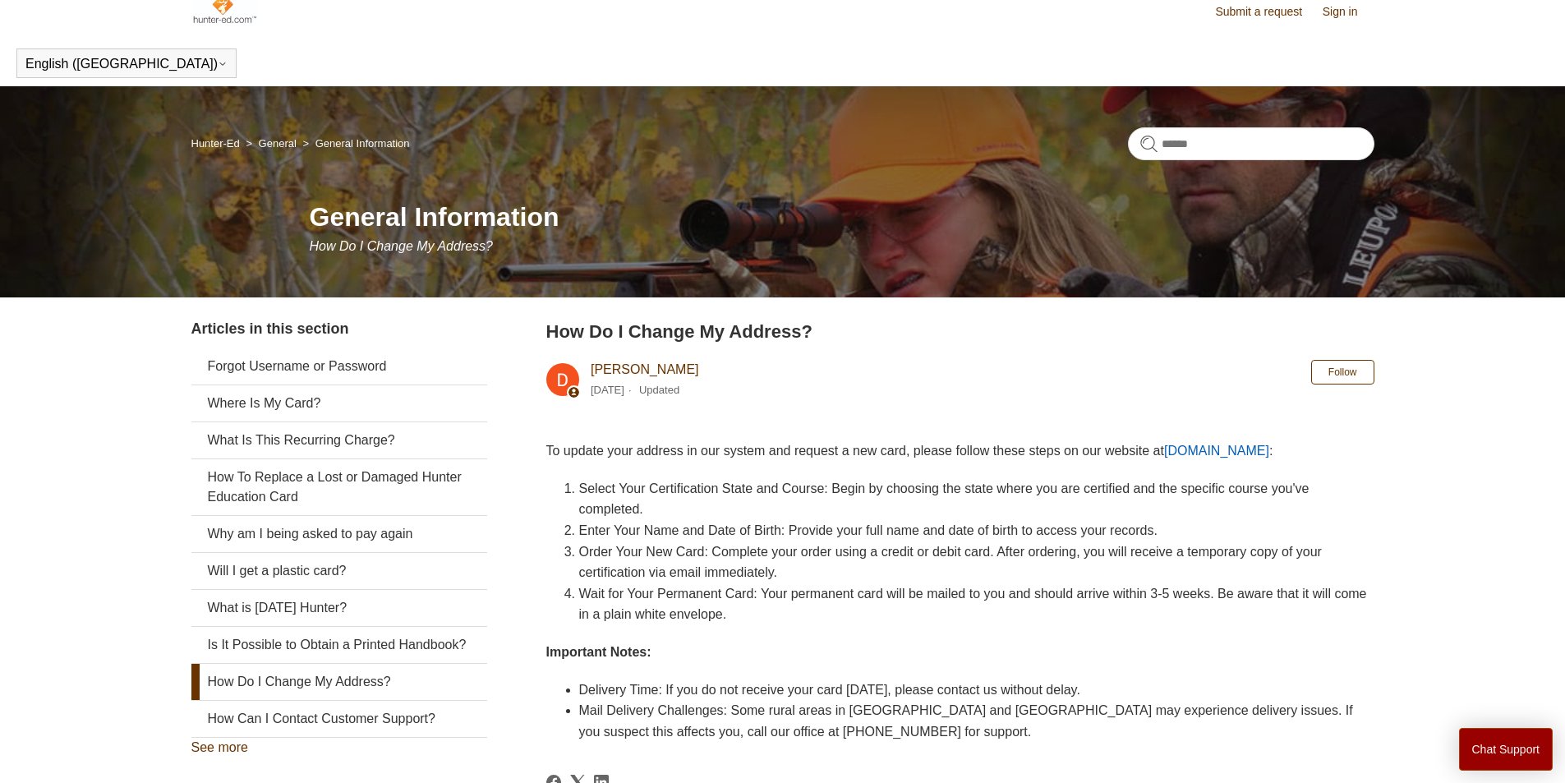
click at [348, 139] on link "General Information" at bounding box center [363, 143] width 94 height 12
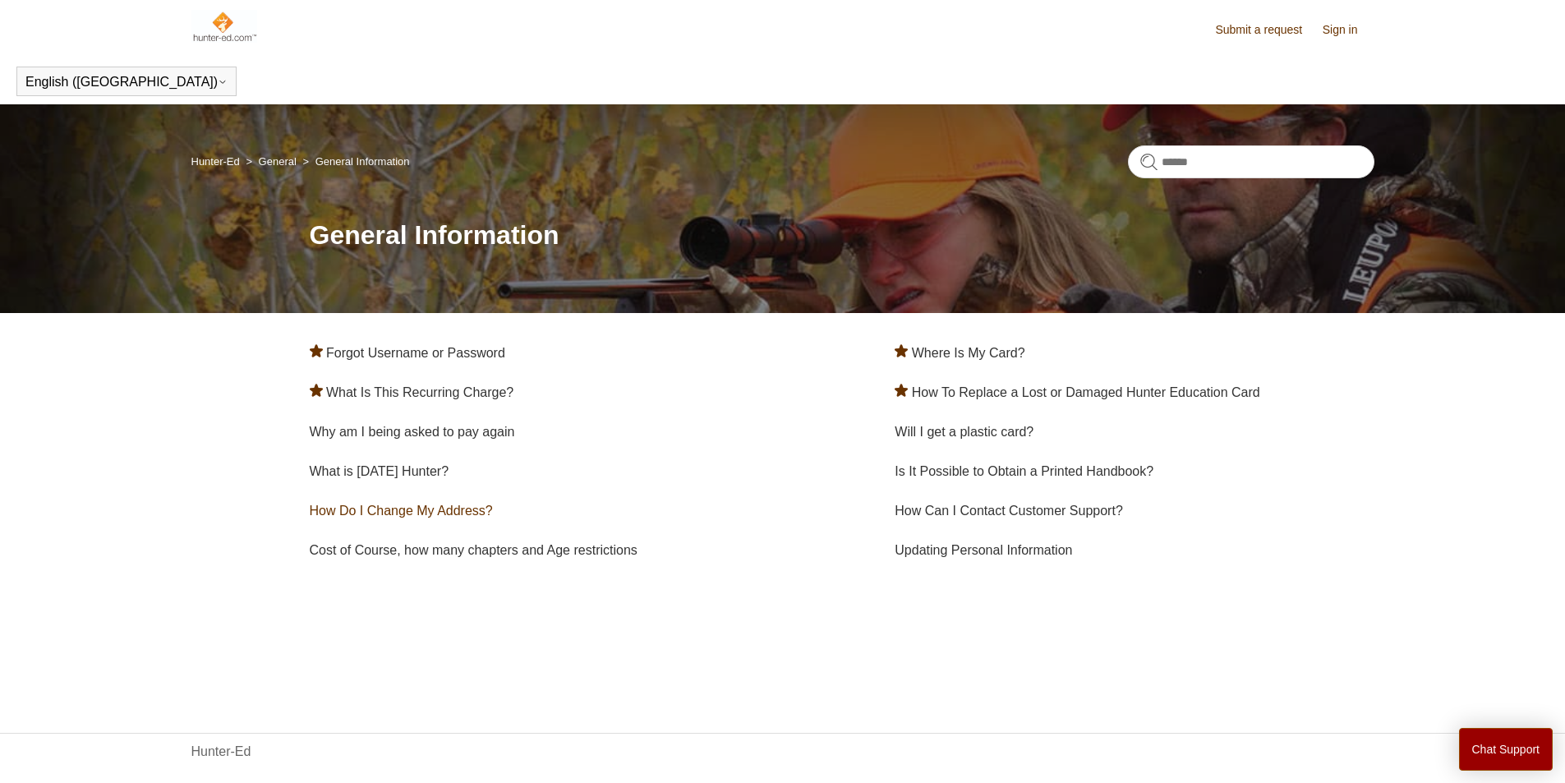
click at [389, 505] on link "How Do I Change My Address?" at bounding box center [401, 511] width 183 height 14
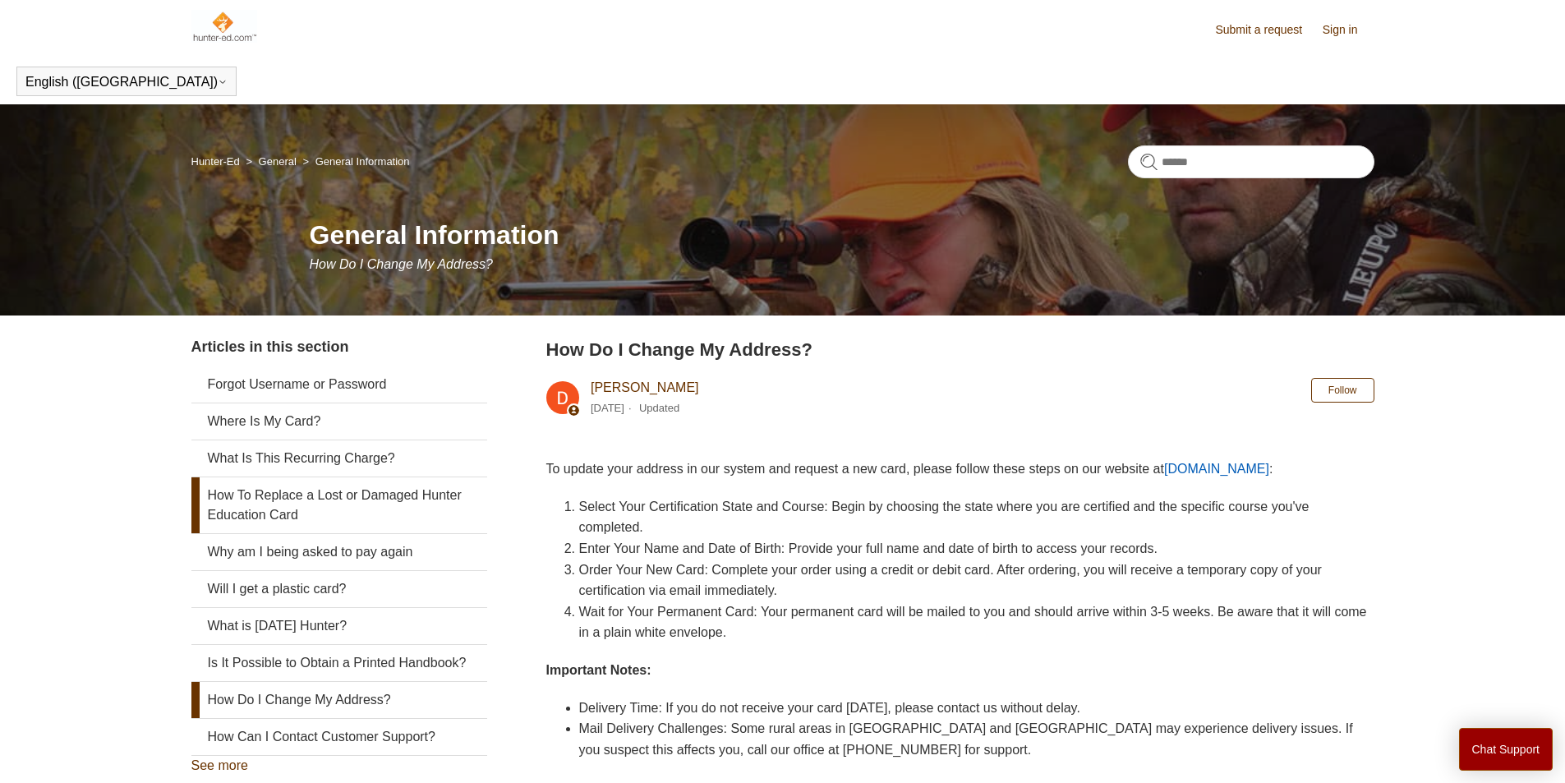
click at [326, 499] on link "How To Replace a Lost or Damaged Hunter Education Card" at bounding box center [339, 505] width 296 height 56
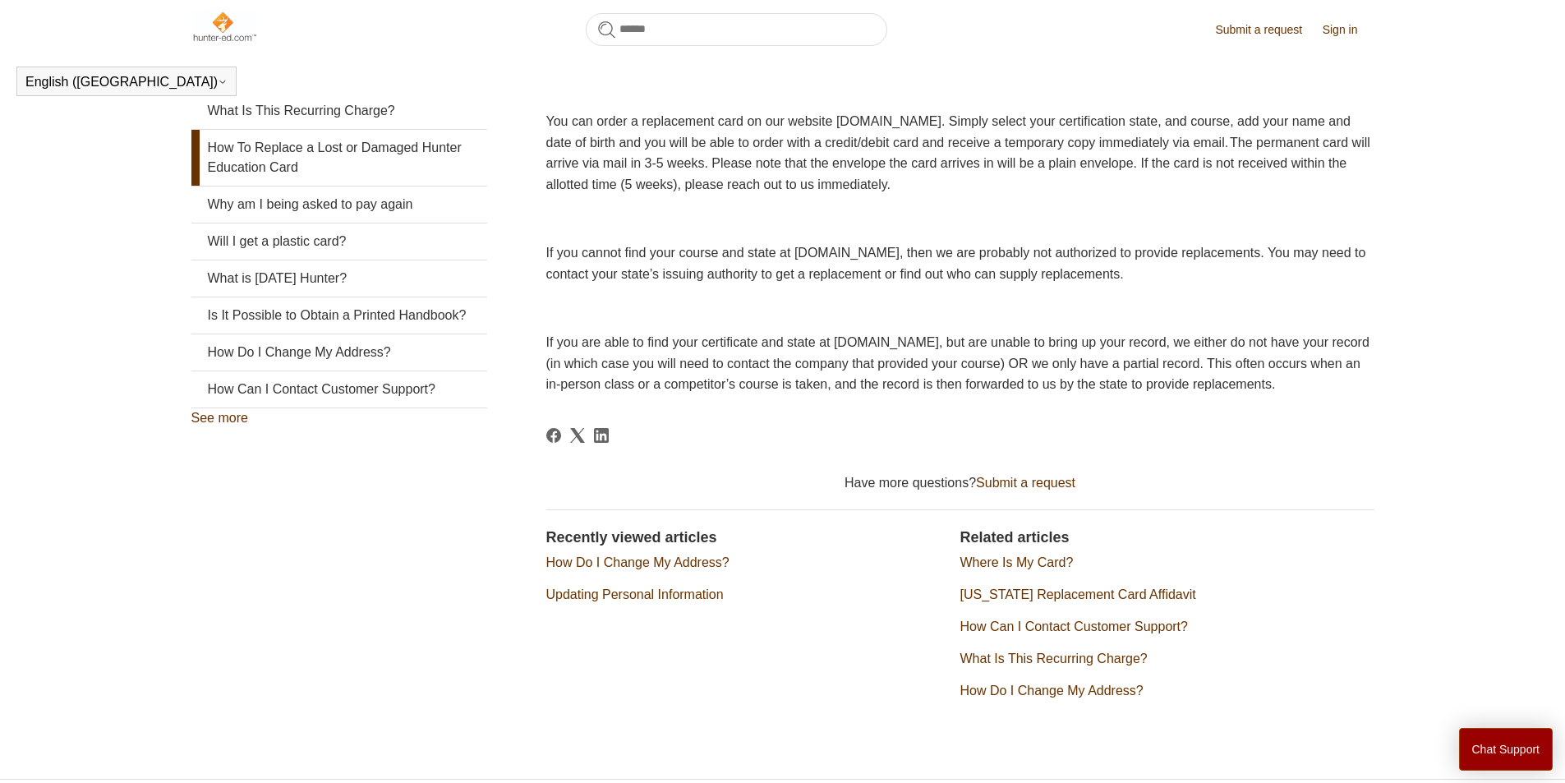
scroll to position [365, 0]
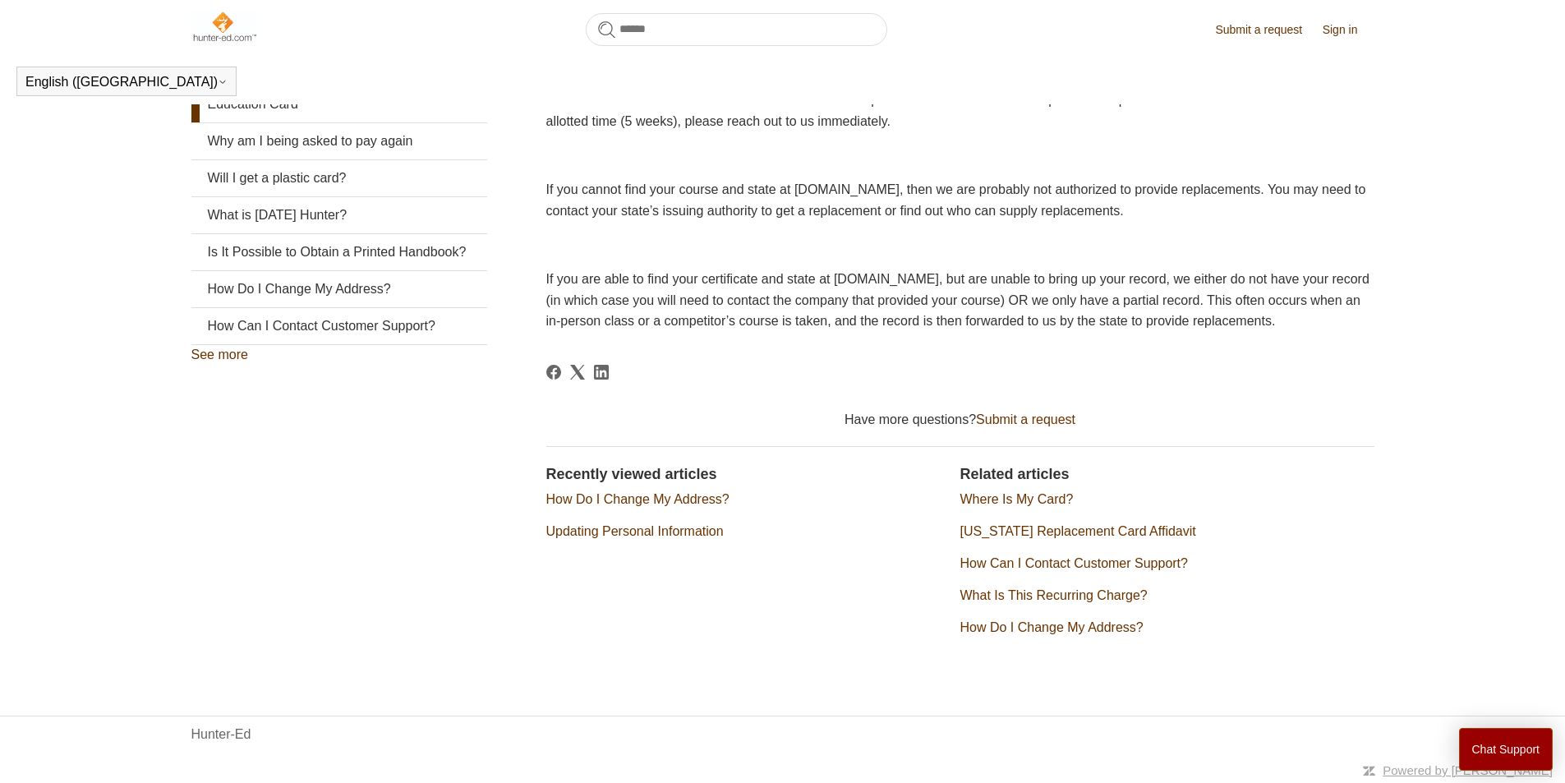
click at [645, 506] on link "How Do I Change My Address?" at bounding box center [637, 499] width 183 height 14
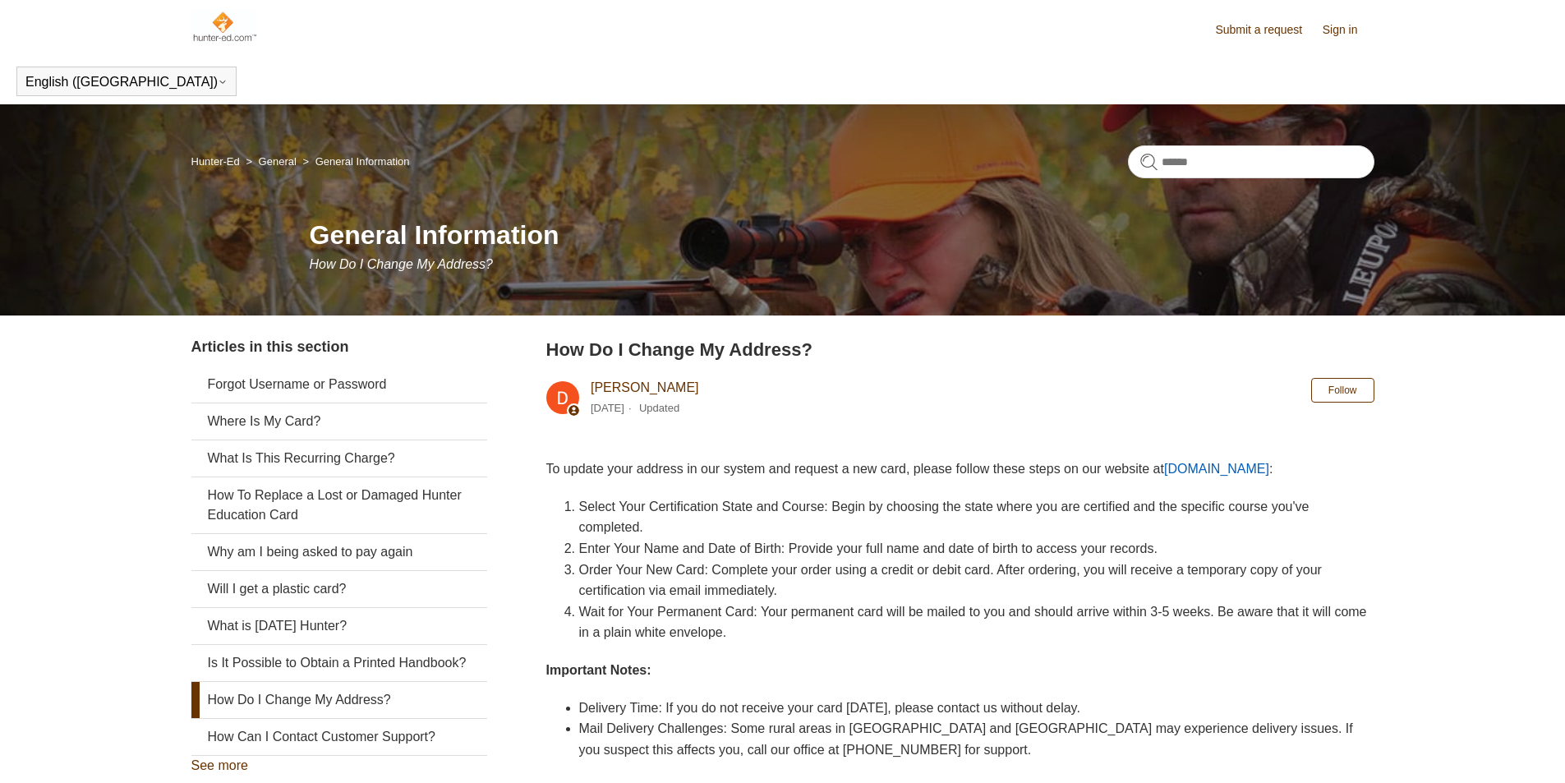
scroll to position [265, 0]
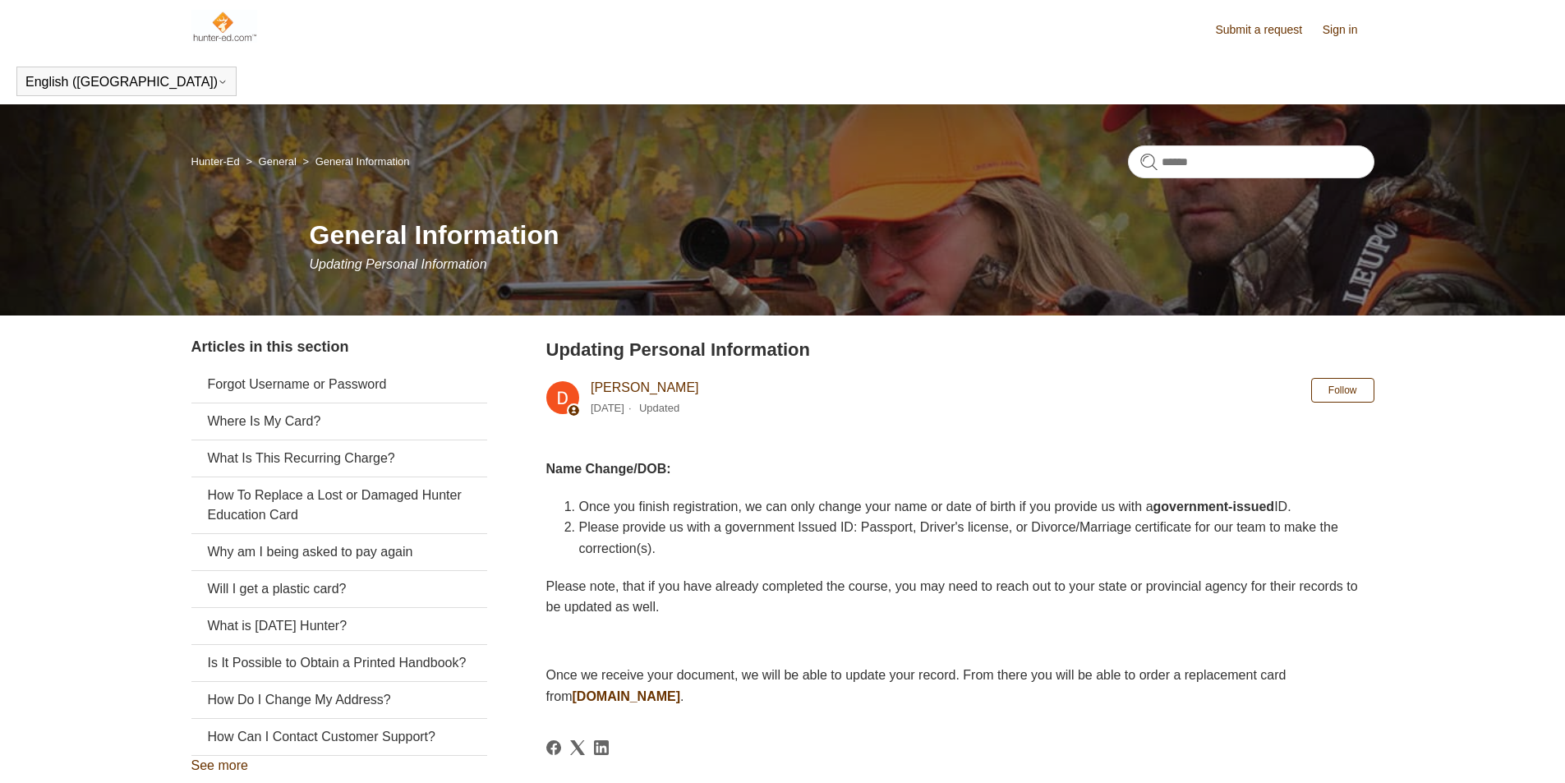
scroll to position [330, 0]
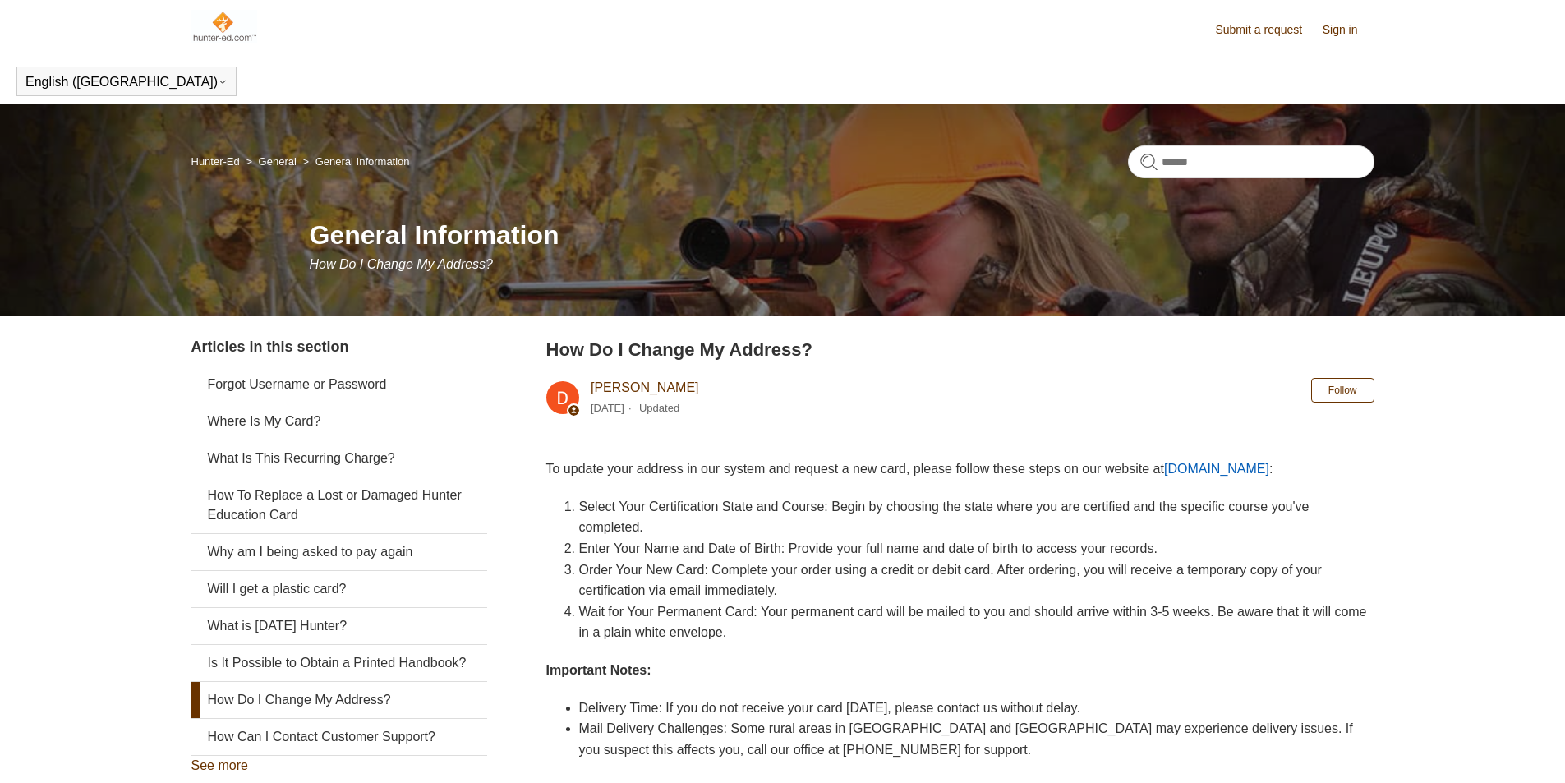
scroll to position [383, 0]
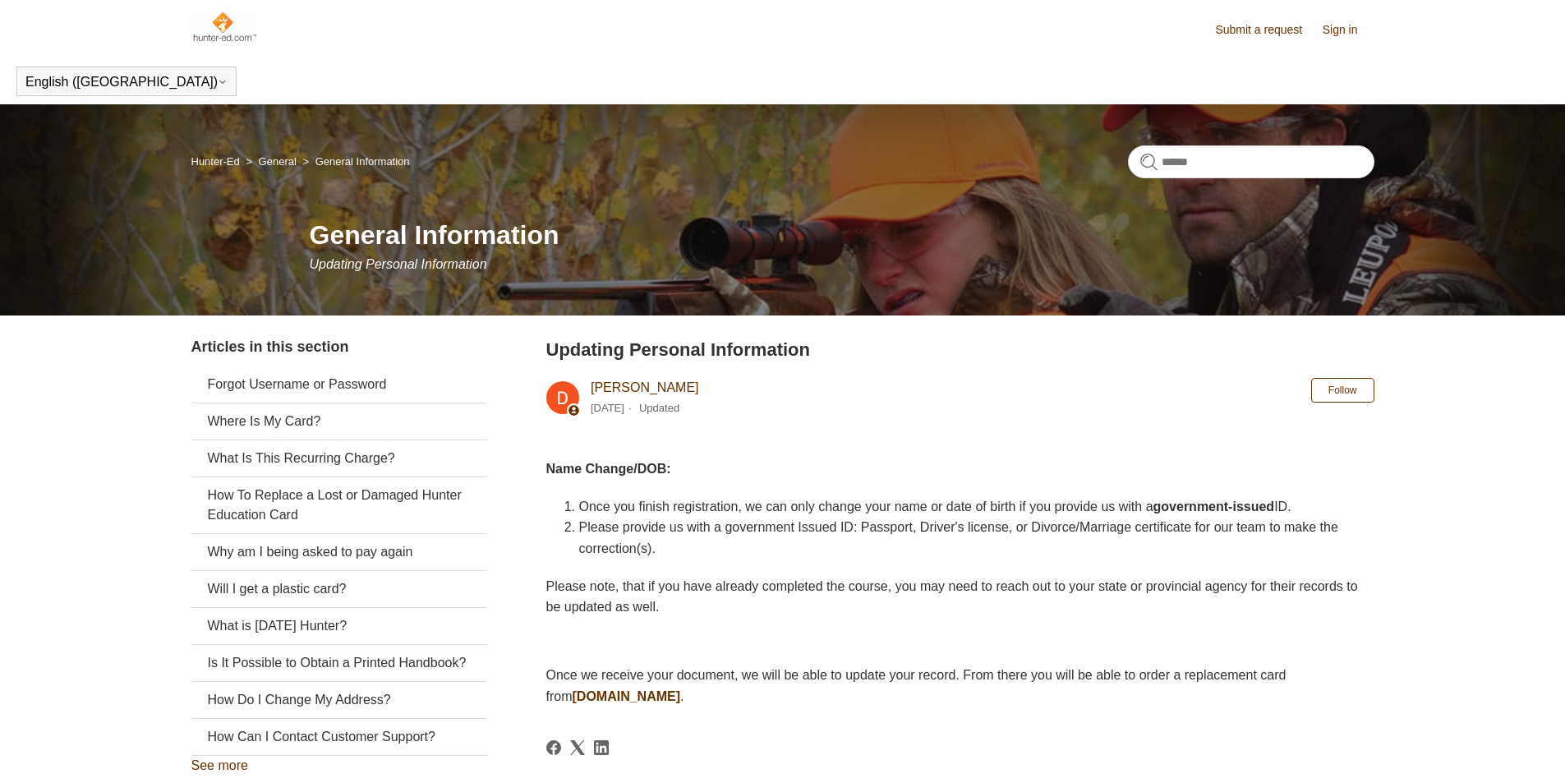
scroll to position [330, 0]
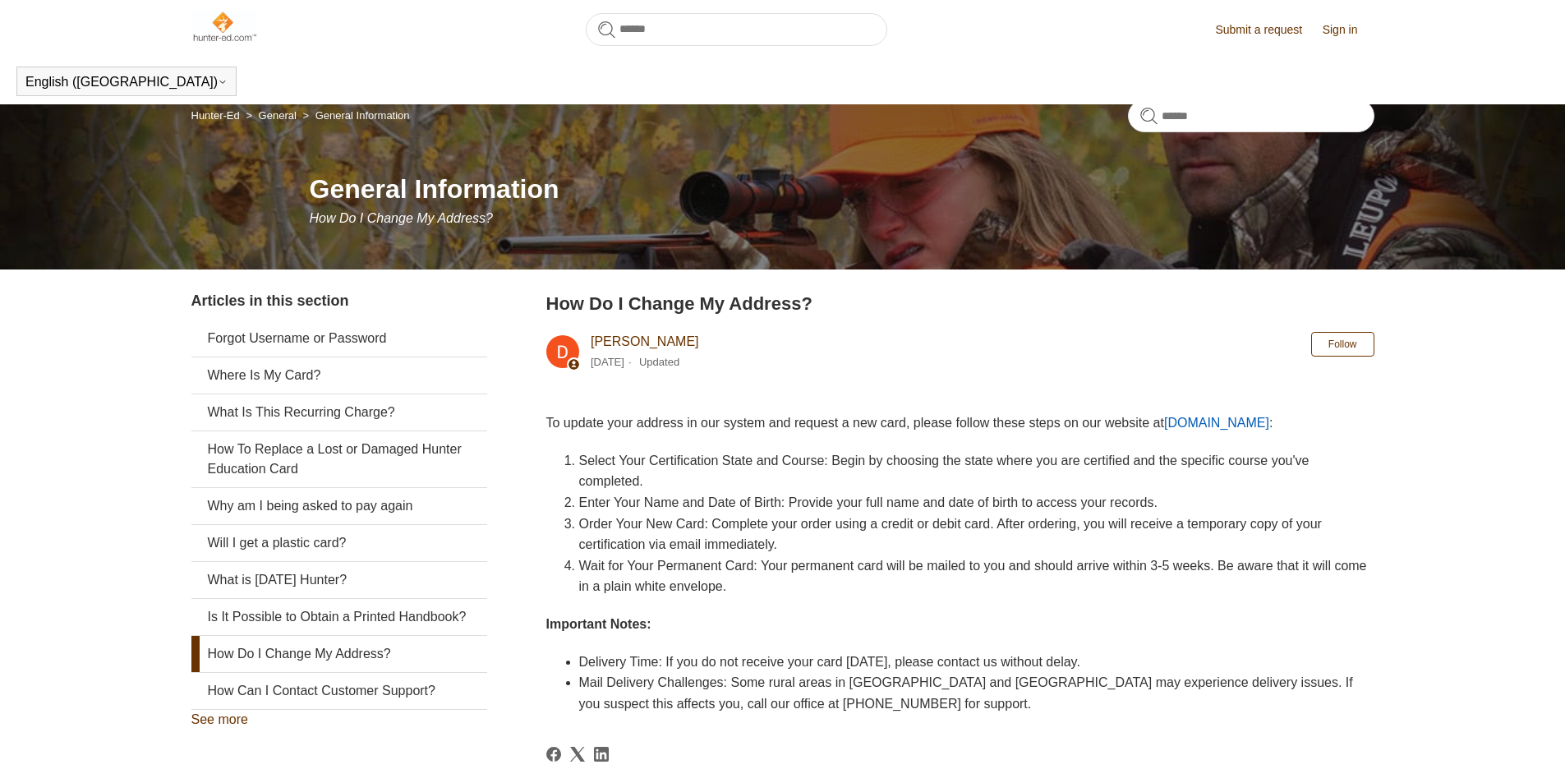
scroll to position [383, 0]
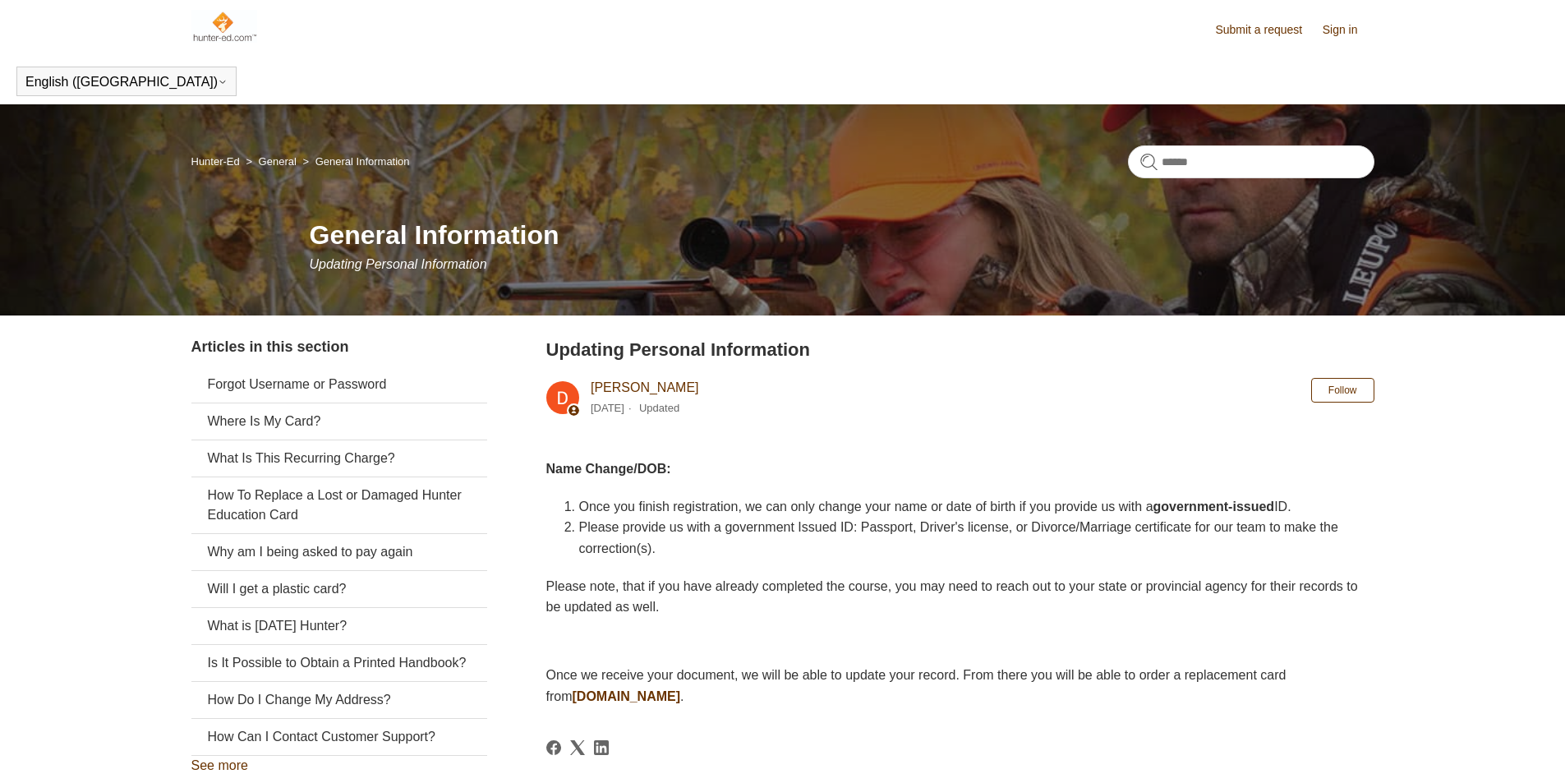
scroll to position [283, 0]
